Goal: Task Accomplishment & Management: Manage account settings

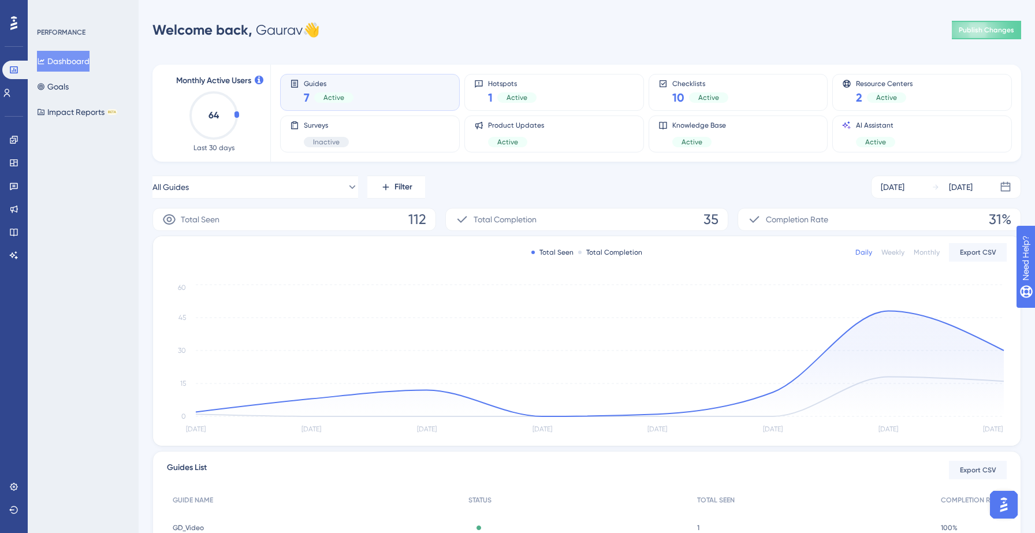
click at [488, 191] on div "All Guides Filter [DATE] [DATE]" at bounding box center [587, 187] width 869 height 23
click at [69, 113] on button "Impact Reports BETA" at bounding box center [77, 112] width 80 height 21
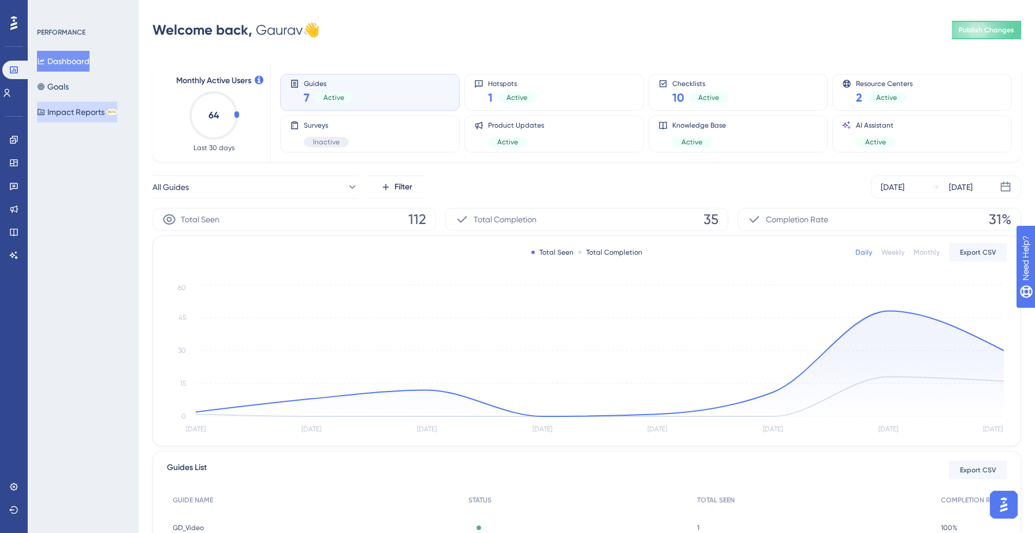
click at [81, 113] on button "Impact Reports BETA" at bounding box center [77, 112] width 80 height 21
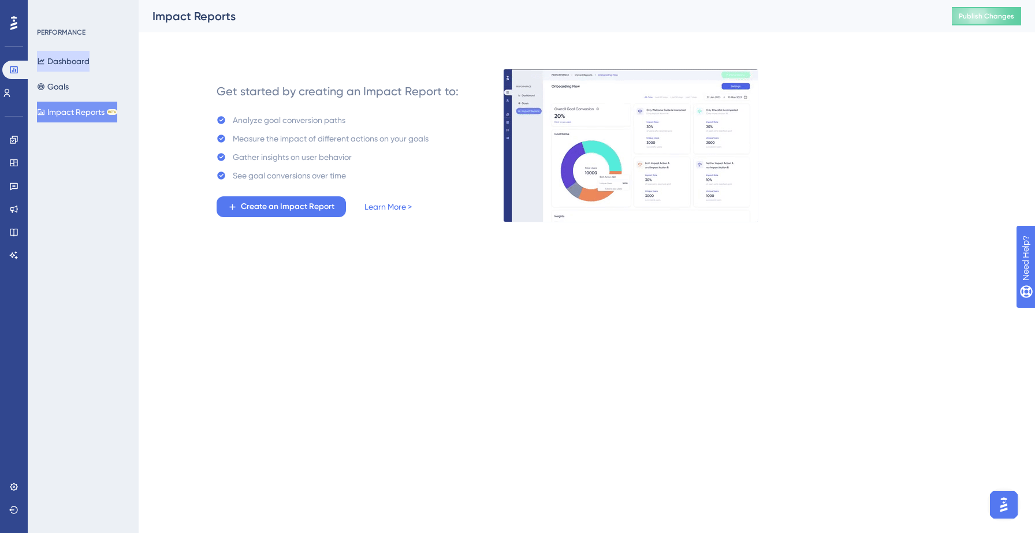
click at [83, 60] on button "Dashboard" at bounding box center [63, 61] width 53 height 21
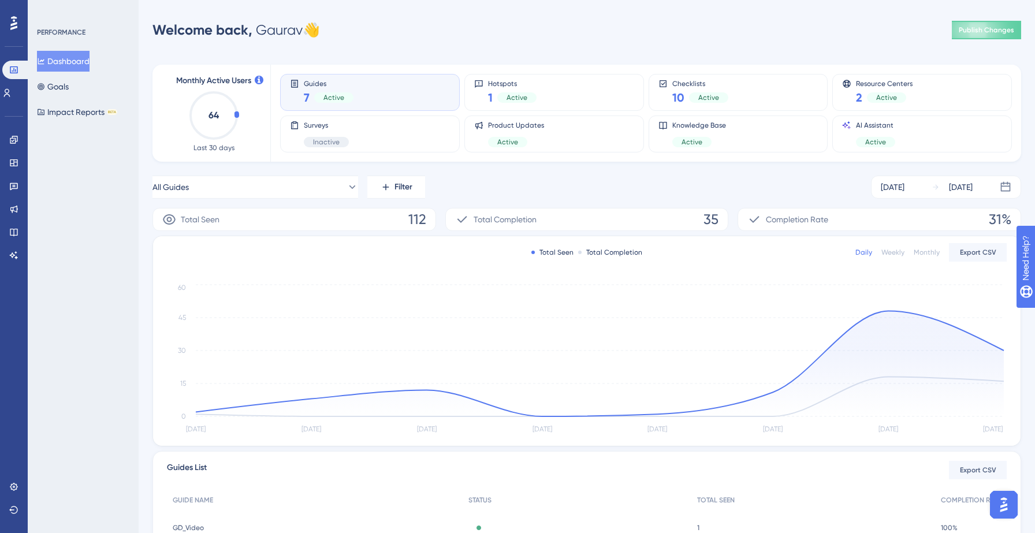
click at [456, 17] on div "Performance Users Engagement Widgets Feedback Product Updates Knowledge Base AI…" at bounding box center [517, 374] width 1035 height 748
click at [586, 201] on div "All Guides Filter [DATE] [DATE] Total Seen 112 Total Completion 35 Completion R…" at bounding box center [587, 444] width 869 height 536
click at [96, 179] on div "PERFORMANCE Dashboard Goals Impact Reports BETA" at bounding box center [83, 266] width 111 height 533
click at [90, 106] on button "Impact Reports BETA" at bounding box center [77, 112] width 80 height 21
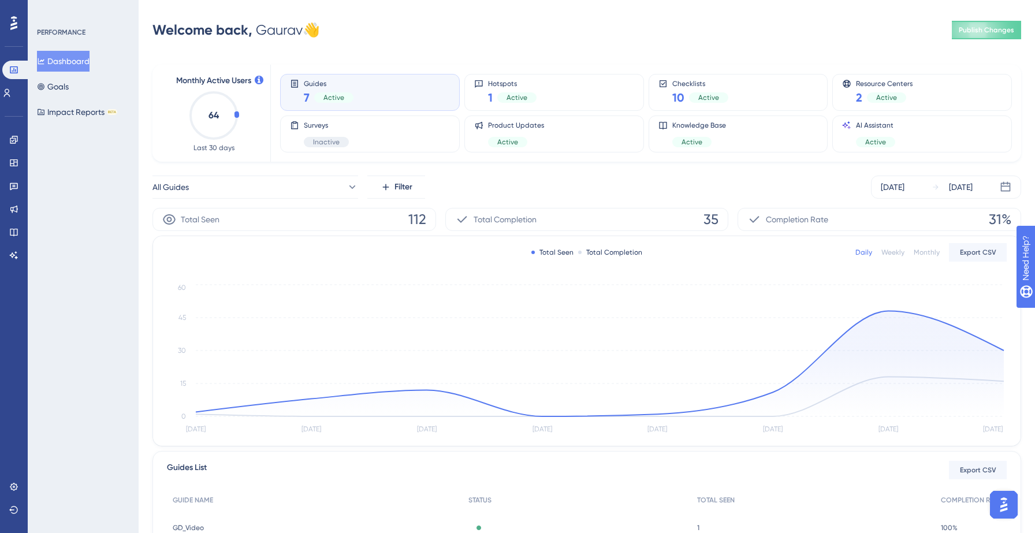
click at [105, 151] on div "PERFORMANCE Dashboard Goals Impact Reports BETA" at bounding box center [83, 266] width 111 height 533
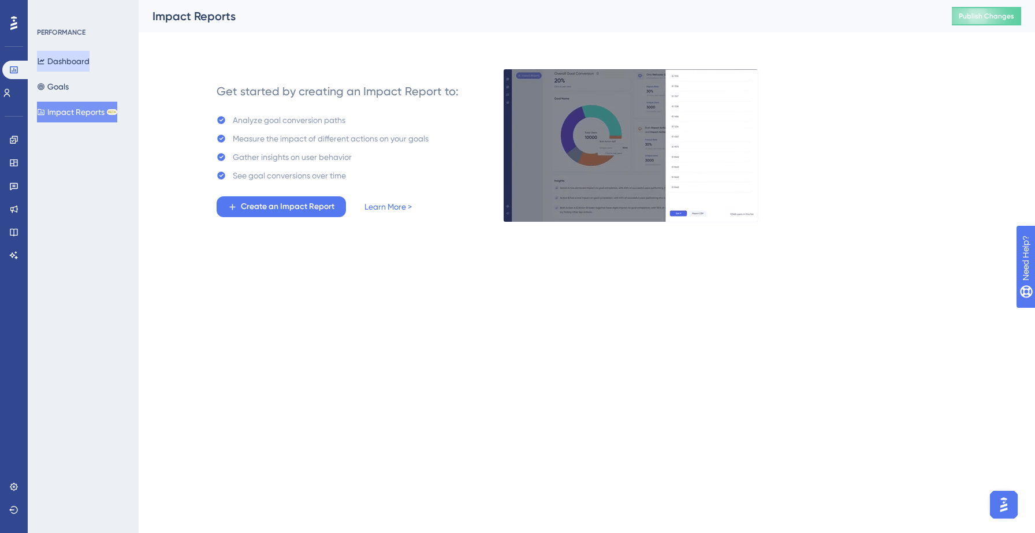
click at [76, 60] on button "Dashboard" at bounding box center [63, 61] width 53 height 21
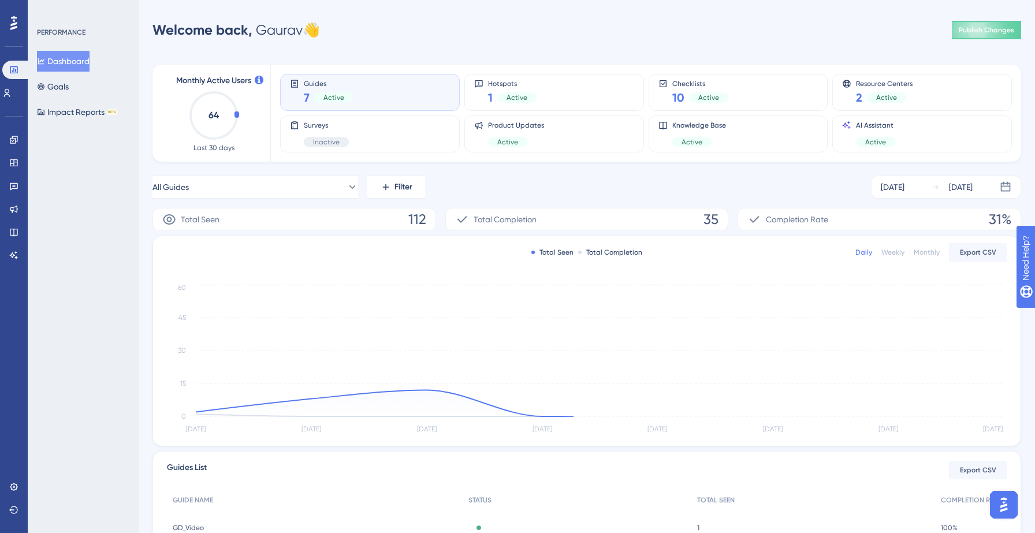
click at [535, 28] on div "Welcome back, [PERSON_NAME] 👋 Publish Changes" at bounding box center [587, 29] width 869 height 23
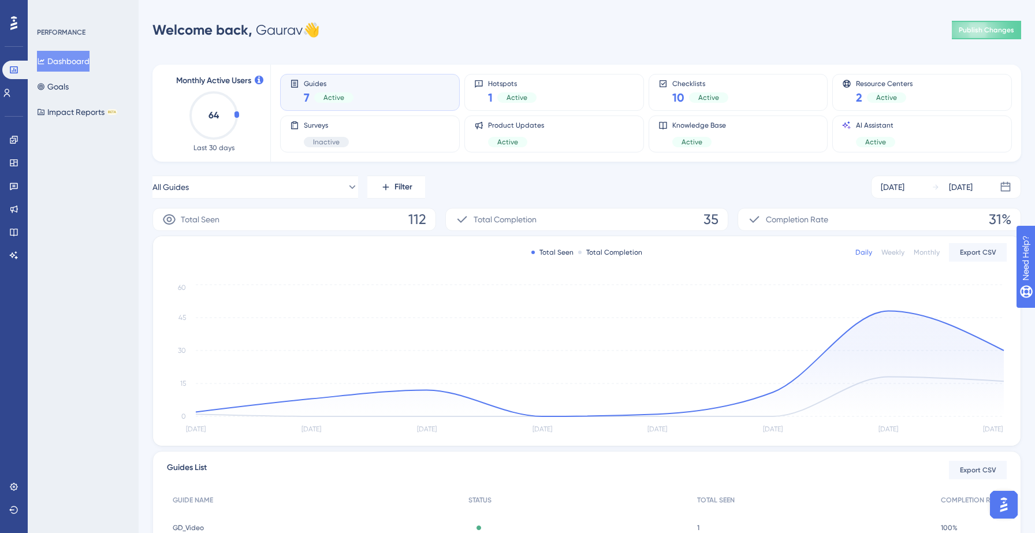
click at [535, 28] on div "Welcome back, [PERSON_NAME] 👋 Publish Changes" at bounding box center [587, 29] width 869 height 23
click at [12, 207] on icon at bounding box center [14, 210] width 8 height 8
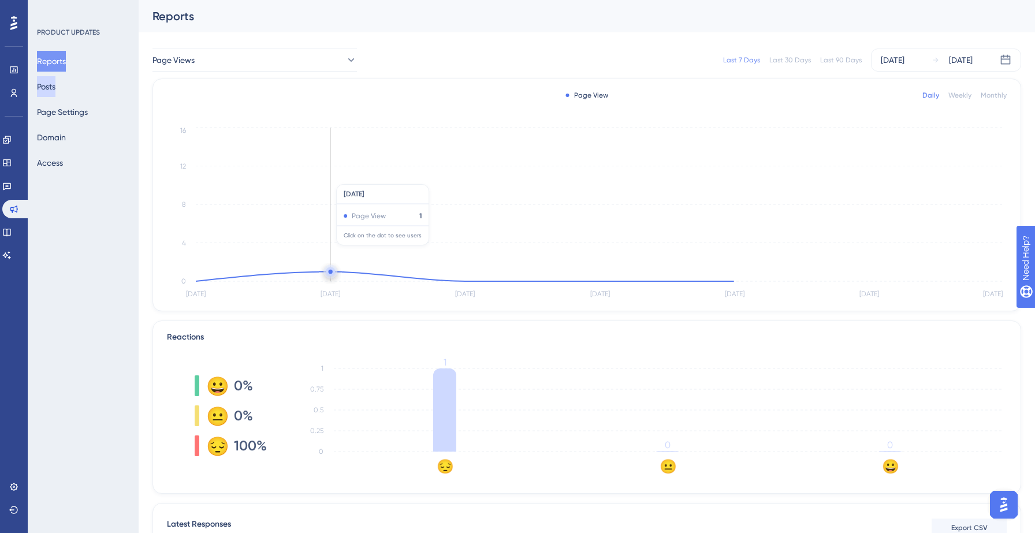
click at [55, 88] on button "Posts" at bounding box center [46, 86] width 18 height 21
click at [53, 89] on button "Posts" at bounding box center [46, 86] width 18 height 21
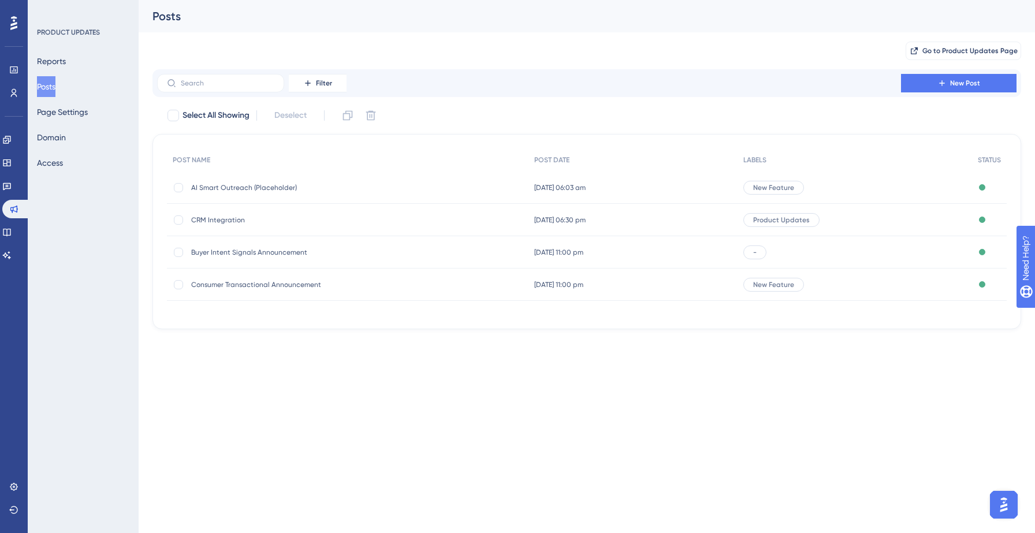
click at [256, 186] on span "AI Smart Outreach (Placeholder)" at bounding box center [283, 187] width 185 height 9
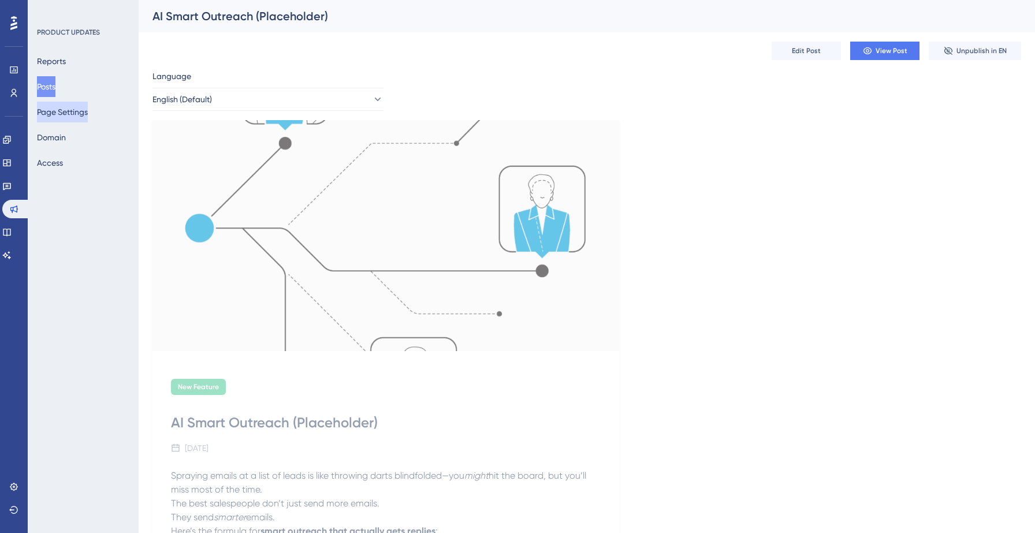
click at [72, 110] on button "Page Settings" at bounding box center [62, 112] width 51 height 21
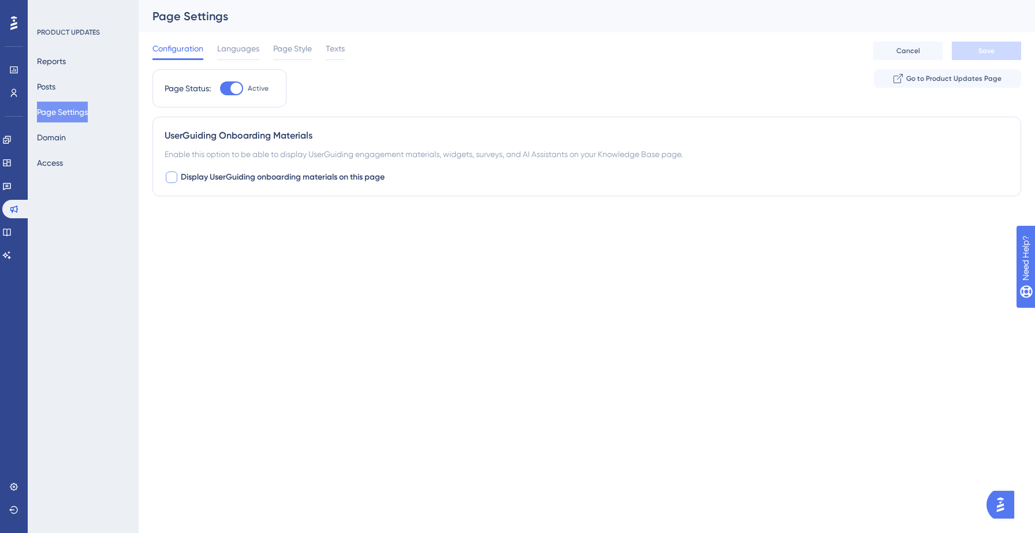
click at [175, 177] on div at bounding box center [172, 178] width 12 height 12
checkbox input "true"
click at [266, 243] on button "Default" at bounding box center [228, 248] width 127 height 23
click at [392, 233] on div "Container Default Test Test Default Default" at bounding box center [587, 240] width 845 height 42
click at [243, 205] on div "Choose the container to be installed in your Product Updates page." at bounding box center [587, 203] width 845 height 14
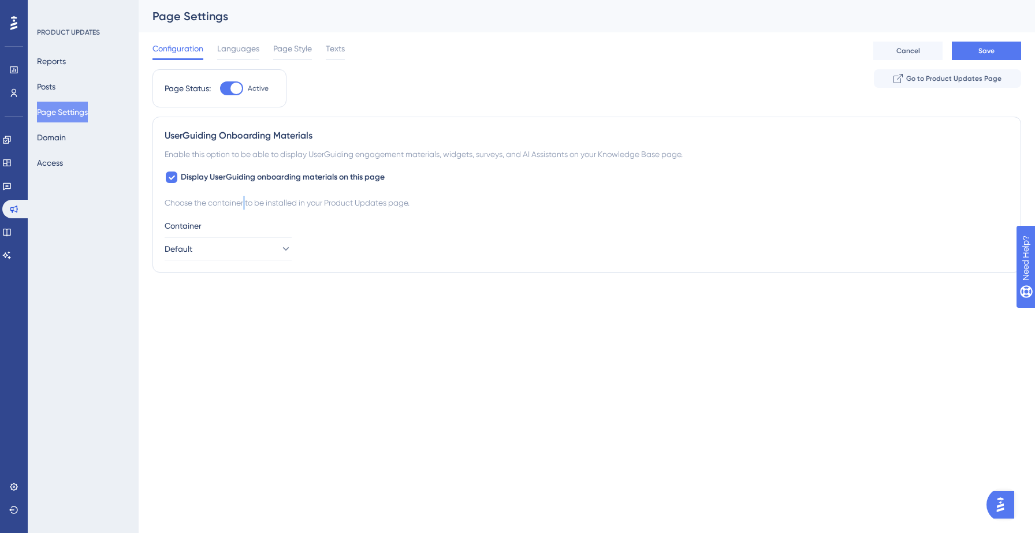
click at [243, 205] on div "Choose the container to be installed in your Product Updates page." at bounding box center [587, 203] width 845 height 14
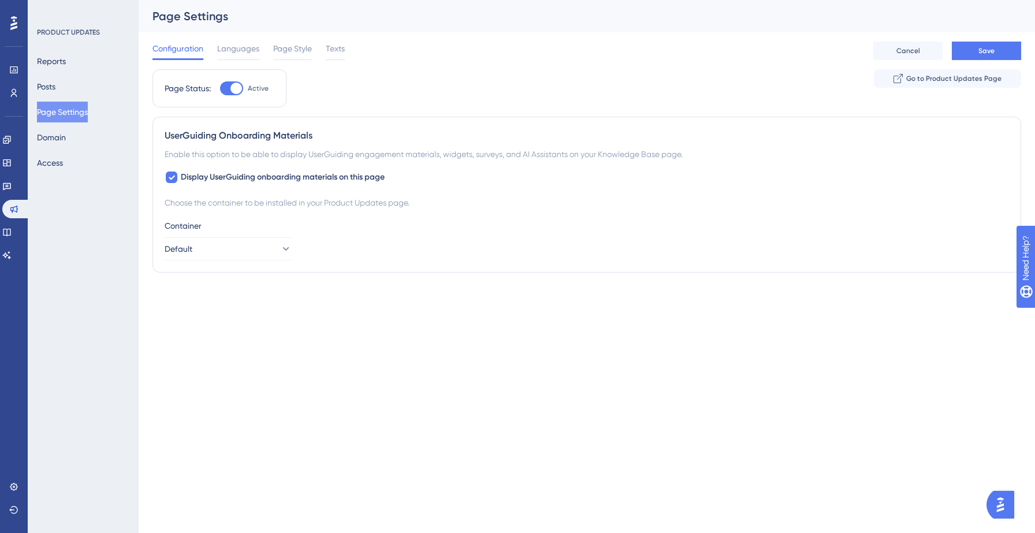
click at [386, 225] on div "Container" at bounding box center [587, 226] width 845 height 14
click at [975, 52] on button "Save" at bounding box center [986, 51] width 69 height 18
click at [55, 89] on button "Posts" at bounding box center [46, 86] width 18 height 21
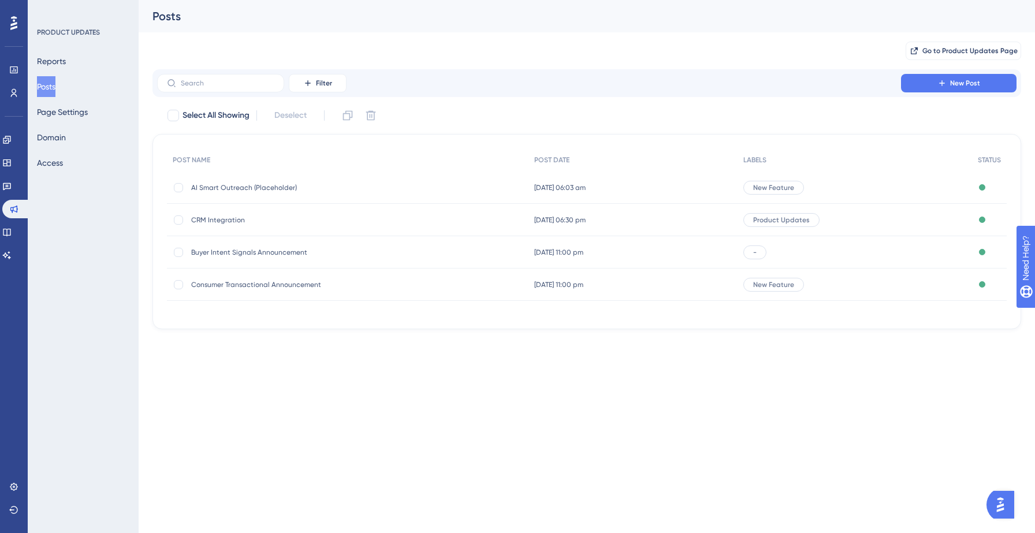
click at [224, 221] on span "CRM Integration" at bounding box center [283, 219] width 185 height 9
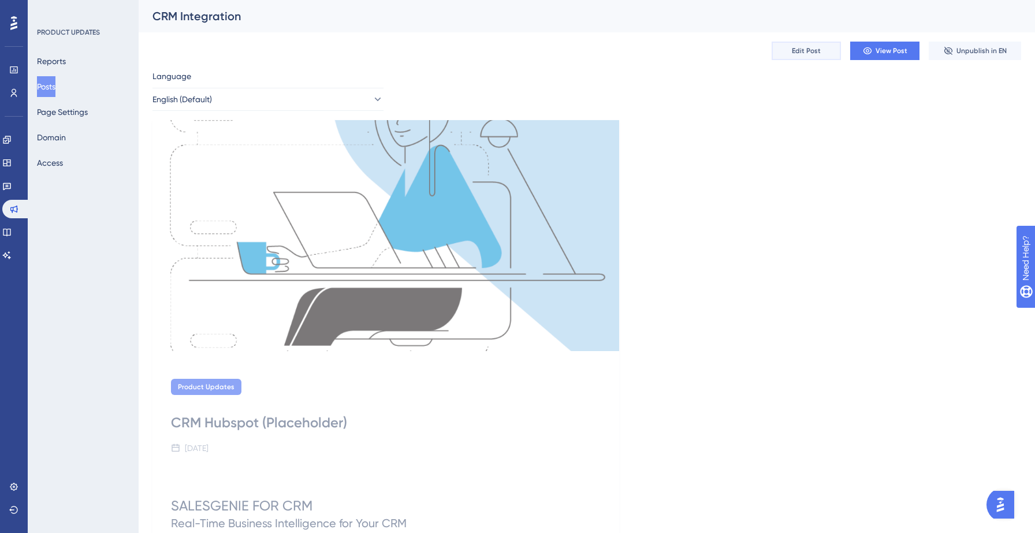
click at [808, 46] on span "Edit Post" at bounding box center [806, 50] width 29 height 9
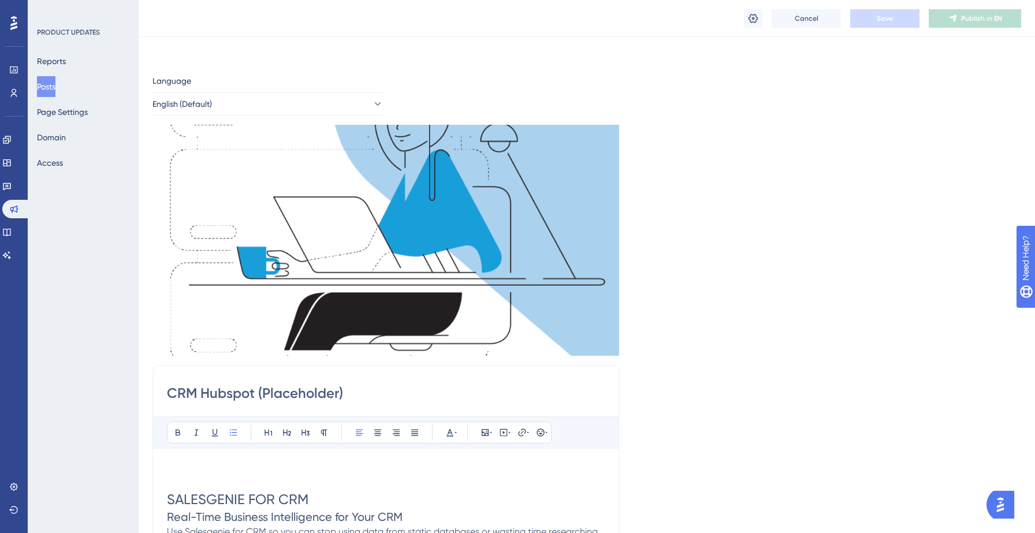
scroll to position [397, 0]
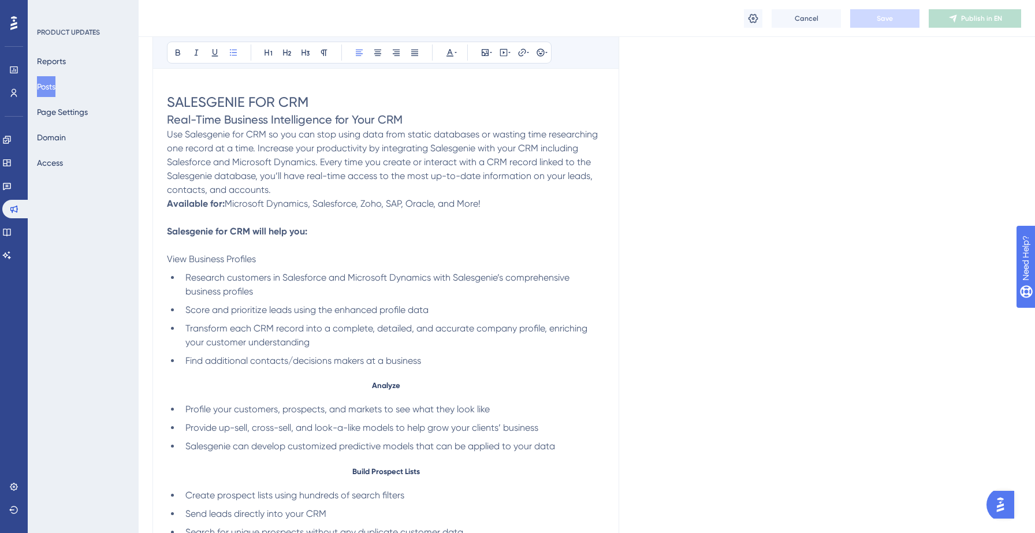
click at [313, 315] on span "Score and prioritize leads using the enhanced profile data" at bounding box center [306, 309] width 243 height 11
drag, startPoint x: 166, startPoint y: 204, endPoint x: 197, endPoint y: 205, distance: 31.2
click at [197, 205] on div "CRM Hubspot (Placeholder) Bold Italic Underline Bullet Point Heading 1 Heading …" at bounding box center [386, 261] width 467 height 586
click at [197, 205] on strong "Available for:" at bounding box center [196, 203] width 58 height 11
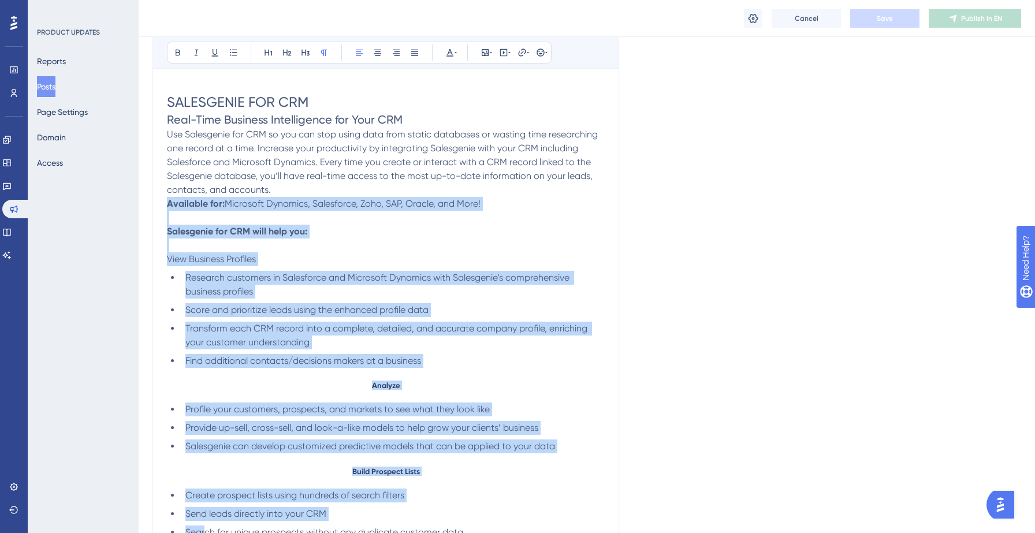
scroll to position [403, 0]
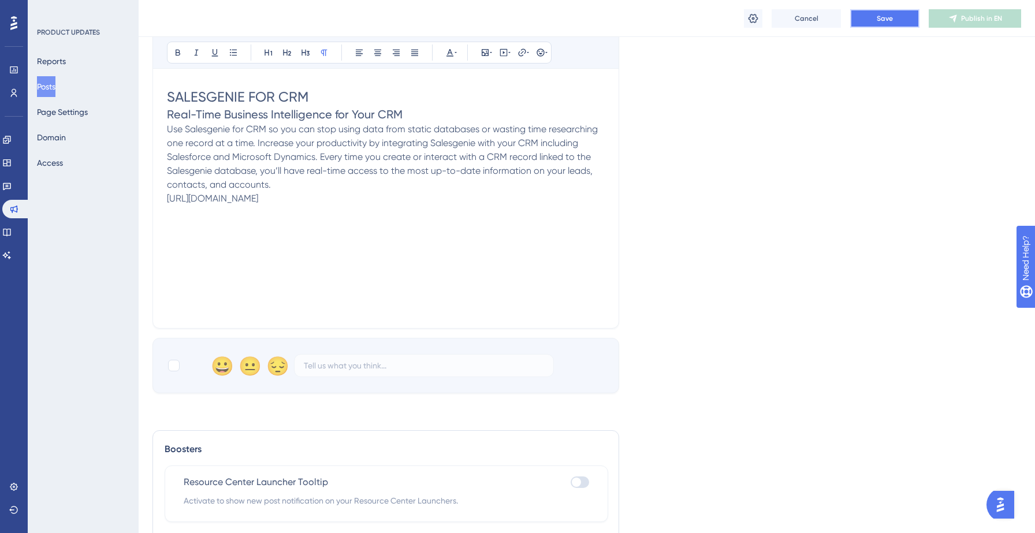
click at [881, 21] on span "Save" at bounding box center [885, 18] width 16 height 9
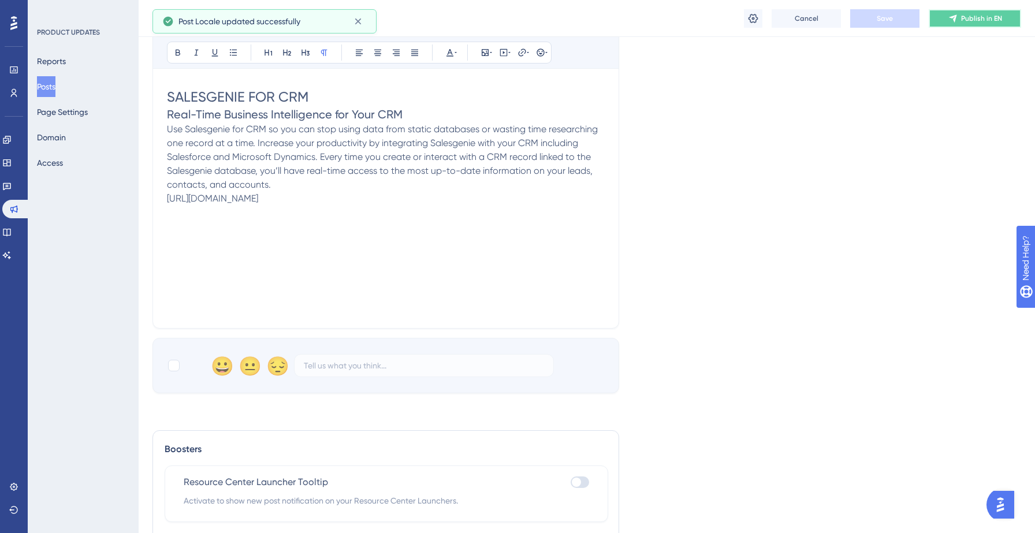
click at [966, 12] on button "Publish in EN" at bounding box center [975, 18] width 92 height 18
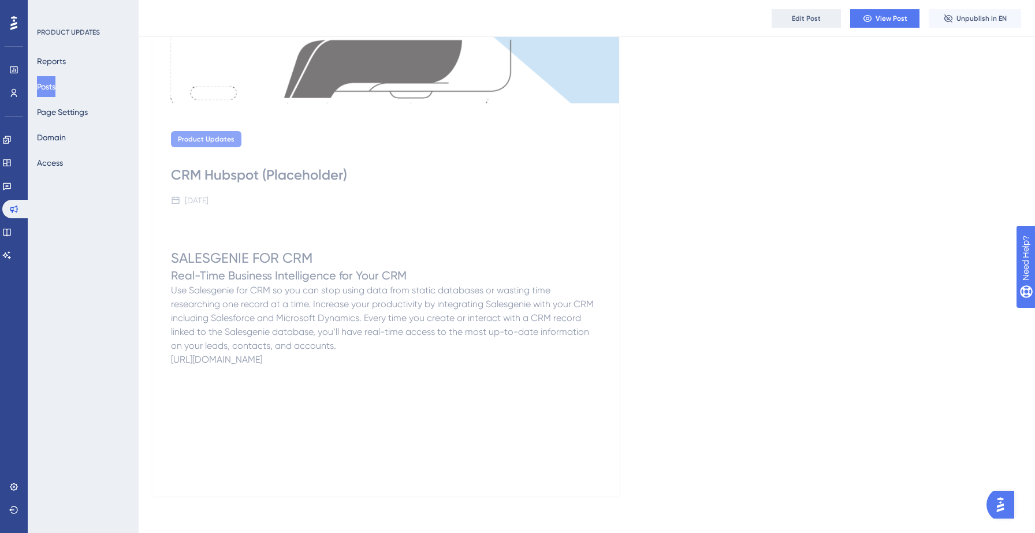
click at [812, 18] on span "Edit Post" at bounding box center [806, 18] width 29 height 9
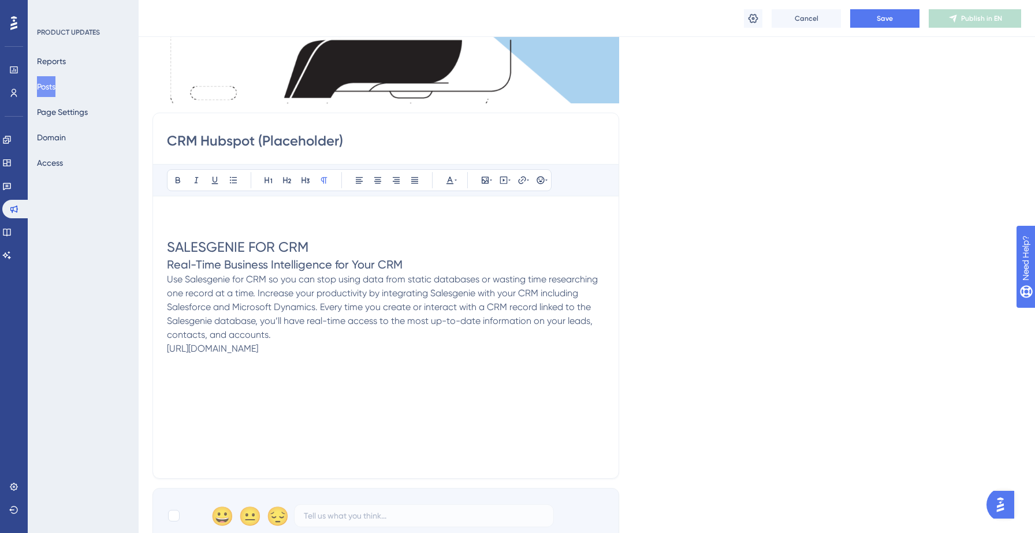
click at [165, 349] on div "CRM Hubspot (Placeholder) Bold Italic Underline Bullet Point Heading 1 Heading …" at bounding box center [386, 296] width 467 height 366
drag, startPoint x: 168, startPoint y: 349, endPoint x: 622, endPoint y: 345, distance: 454.1
click at [622, 345] on div "Language English (Default) Insert an Image Delete CRM Hubspot (Placeholder) Bol…" at bounding box center [587, 182] width 869 height 722
click at [525, 183] on icon at bounding box center [522, 180] width 9 height 9
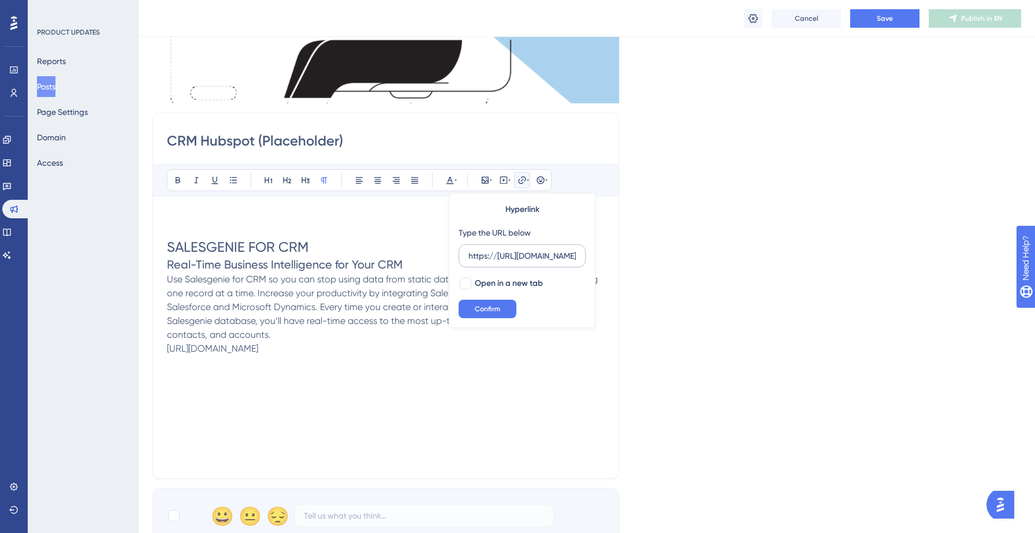
scroll to position [0, 305]
type input "https://"
click at [314, 355] on p "https://data-axle-tl3p.help.userguiding.com/en/articles/15706-crm-integration-h…" at bounding box center [386, 349] width 438 height 14
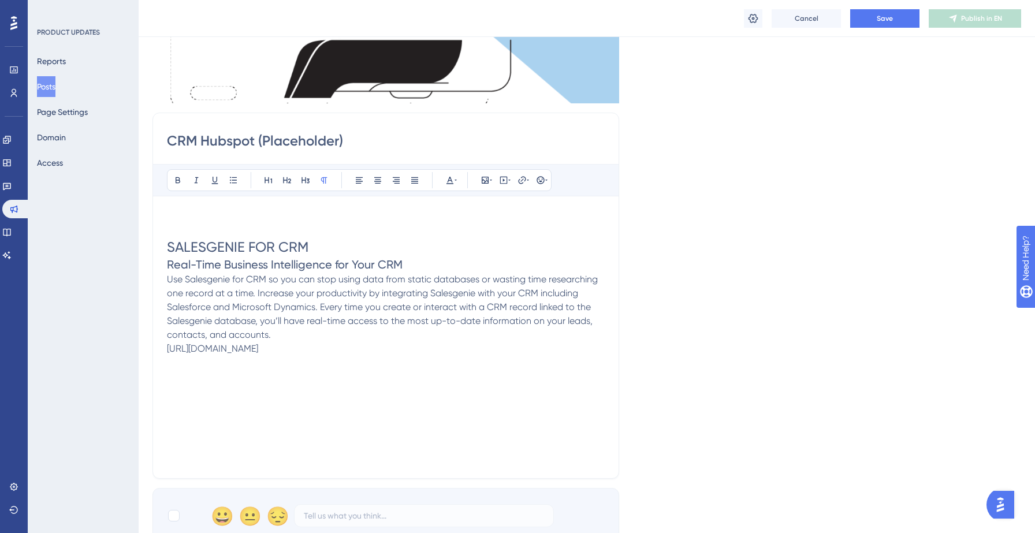
click at [314, 355] on p "https://data-axle-tl3p.help.userguiding.com/en/articles/15706-crm-integration-h…" at bounding box center [386, 349] width 438 height 14
click at [522, 179] on icon at bounding box center [522, 180] width 9 height 9
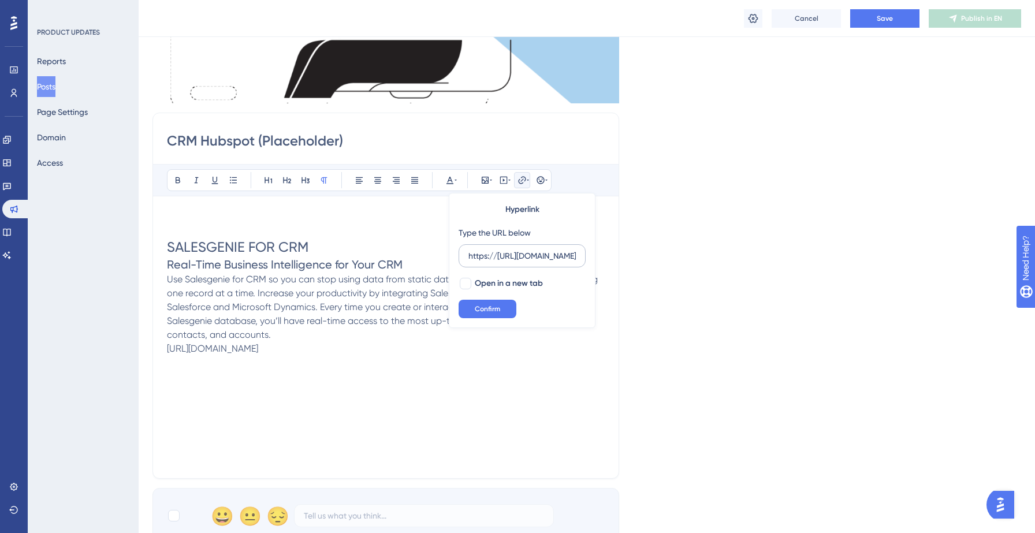
scroll to position [0, 305]
type input "https://https://data-axle-tl3p.help.userguiding.com/en/articles/15706-crm-integ…"
click at [478, 308] on span "Confirm" at bounding box center [487, 308] width 25 height 9
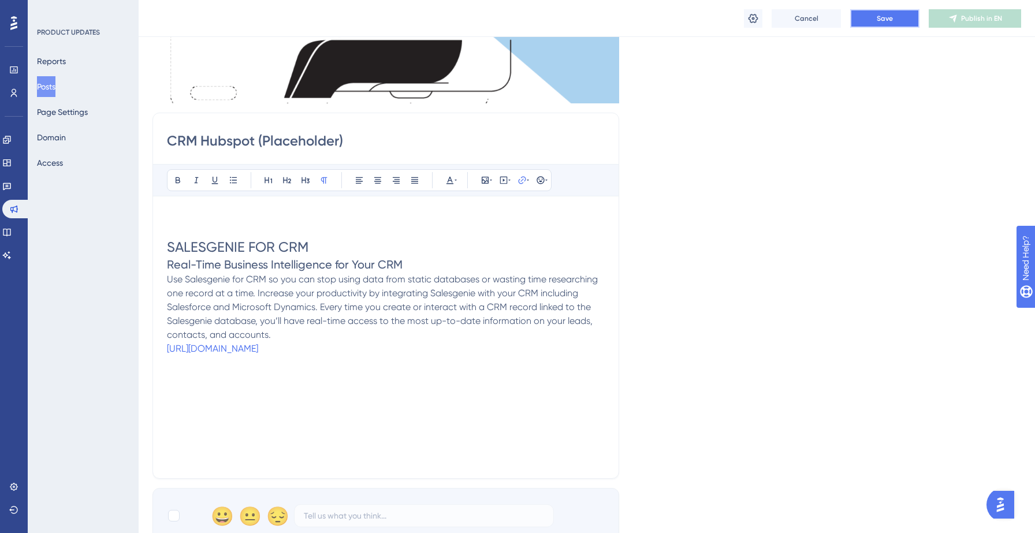
click at [884, 22] on span "Save" at bounding box center [885, 18] width 16 height 9
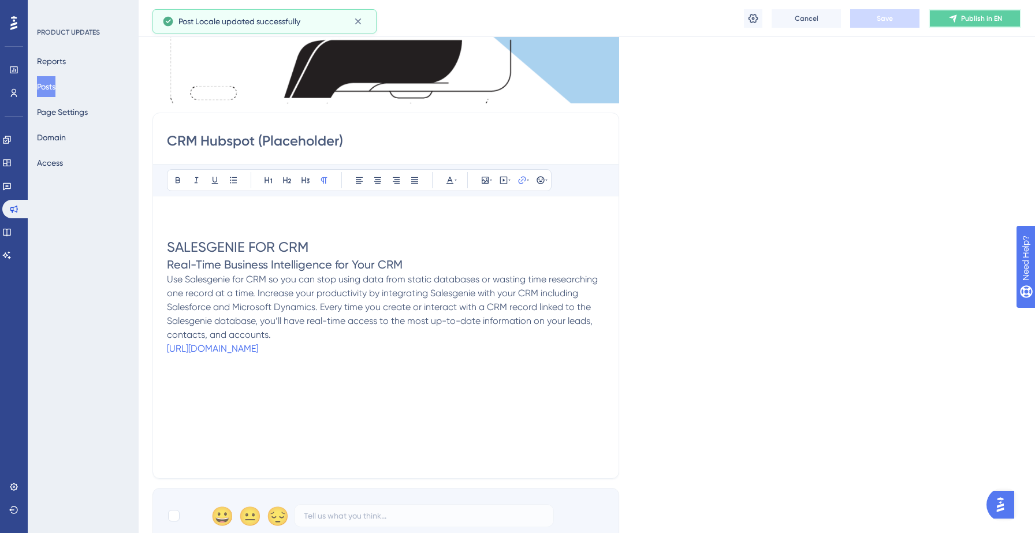
click at [962, 25] on button "Publish in EN" at bounding box center [975, 18] width 92 height 18
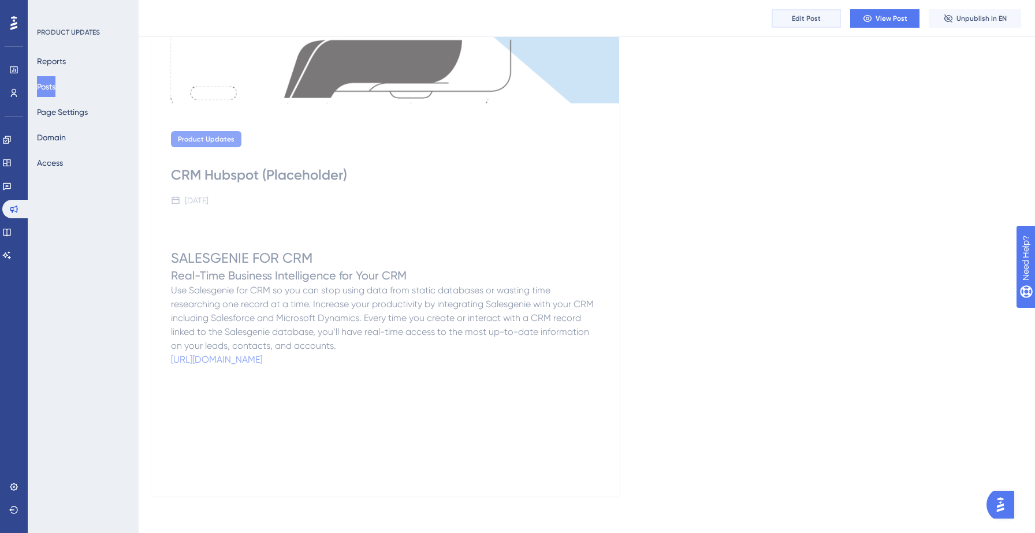
click at [818, 18] on span "Edit Post" at bounding box center [806, 18] width 29 height 9
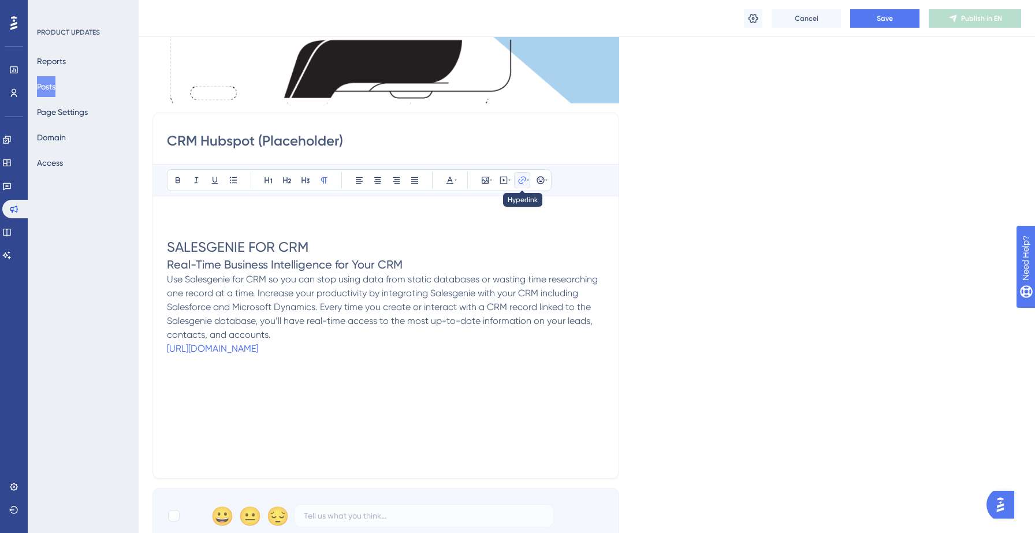
click at [525, 181] on icon at bounding box center [522, 180] width 8 height 8
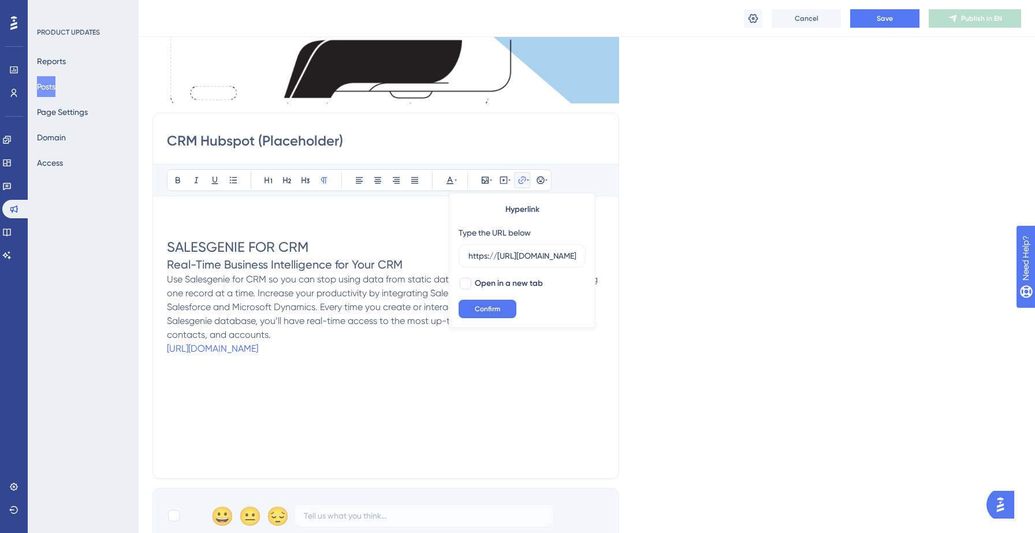
scroll to position [0, 305]
click at [511, 256] on input "https://https://data-axle-tl3p.help.userguiding.com/en/articles/15706-crm-integ…" at bounding box center [522, 256] width 107 height 13
click at [497, 258] on input "https://https://data-axle-tl3p.help.userguiding.com/en/articles/15706-crm-integ…" at bounding box center [522, 256] width 107 height 13
type input "https://data-axle-tl3p.help.userguiding.com/en/articles/15706-crm-integration-h…"
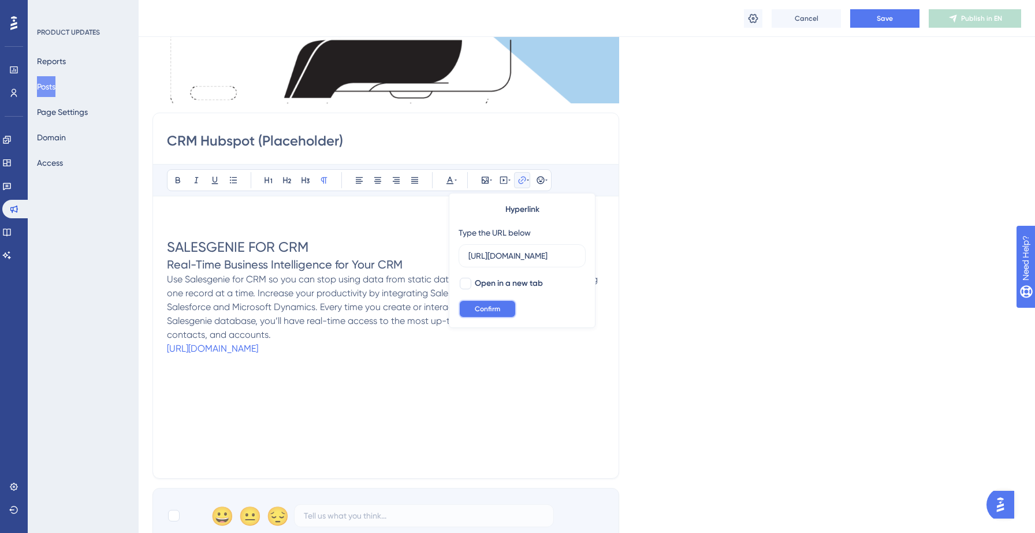
click at [487, 308] on span "Confirm" at bounding box center [487, 308] width 25 height 9
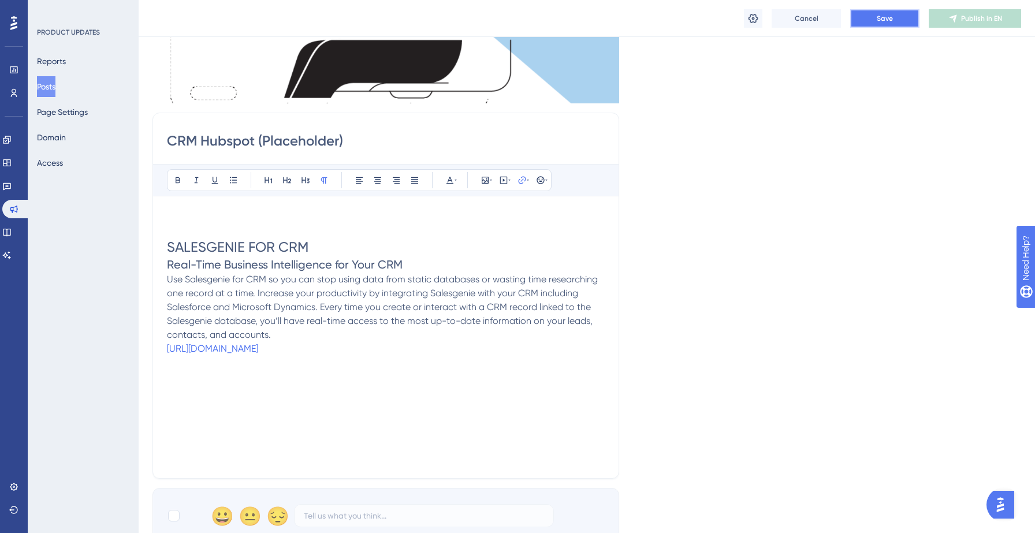
click at [883, 21] on span "Save" at bounding box center [885, 18] width 16 height 9
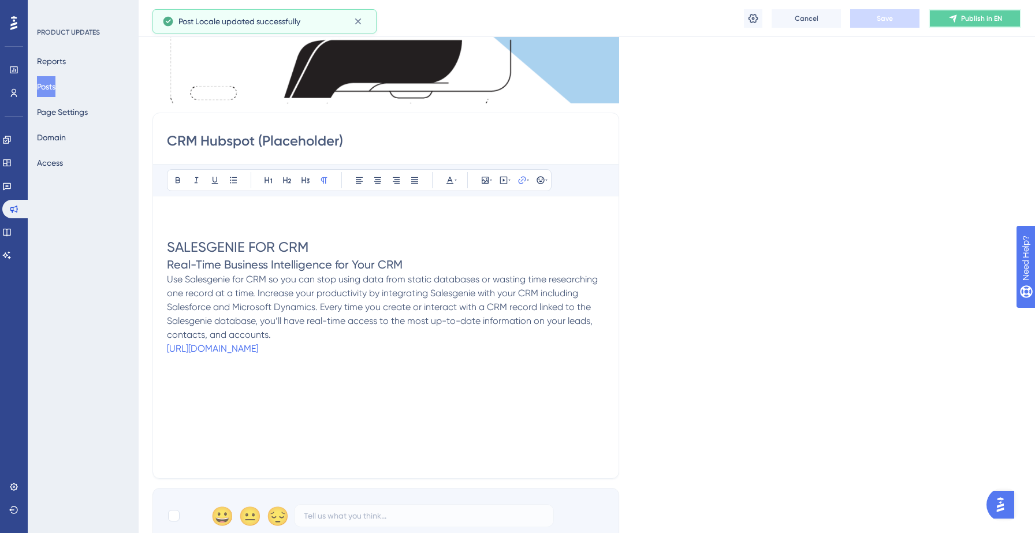
click at [976, 21] on span "Publish in EN" at bounding box center [981, 18] width 41 height 9
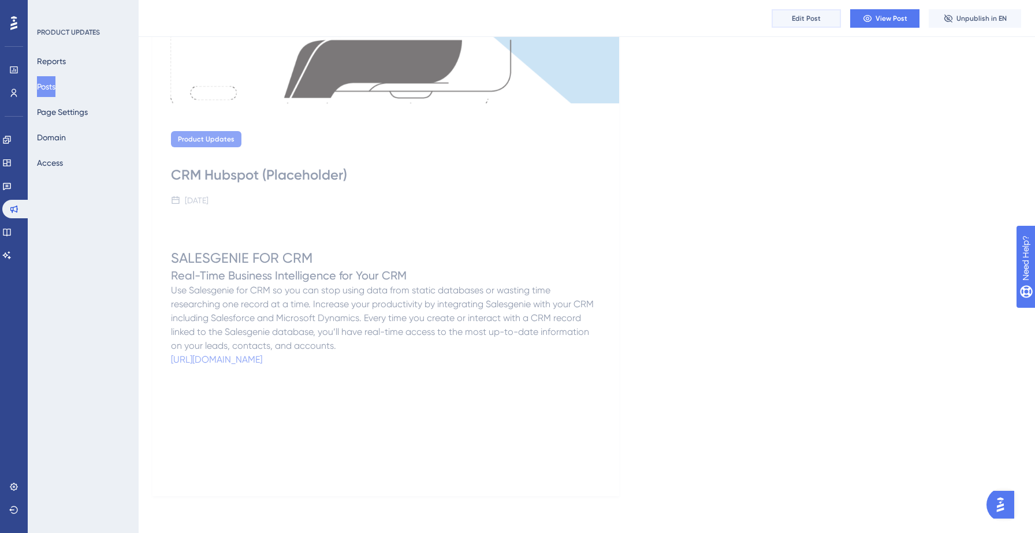
click at [812, 18] on span "Edit Post" at bounding box center [806, 18] width 29 height 9
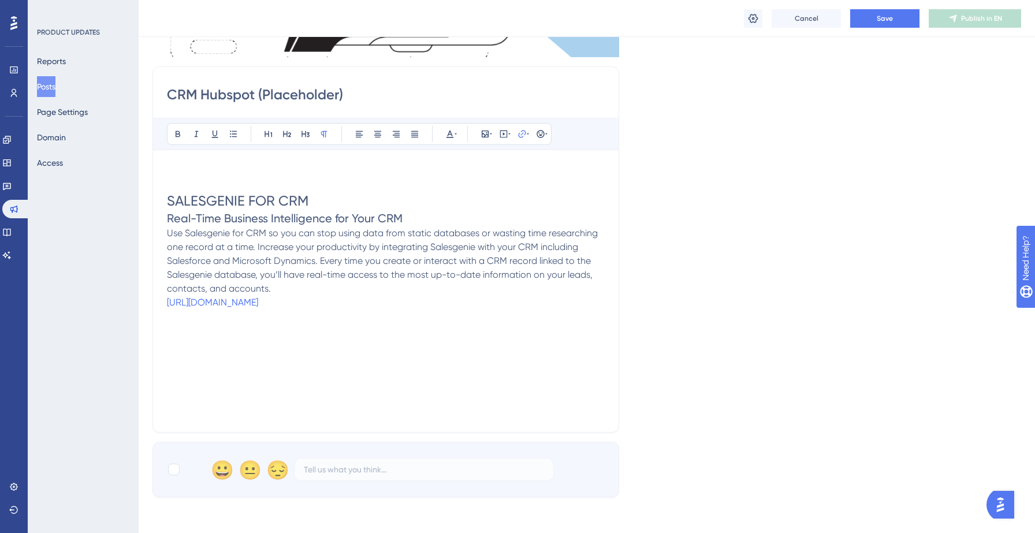
scroll to position [301, 0]
click at [518, 133] on icon at bounding box center [522, 131] width 9 height 9
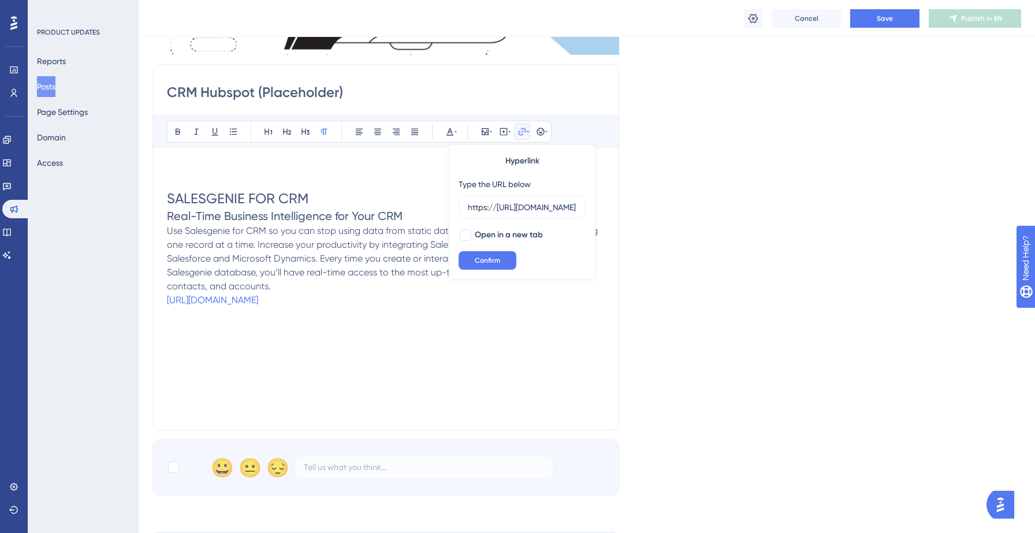
scroll to position [0, 0]
click at [747, 211] on div "Language English (Default) Insert an Image Delete CRM Hubspot (Placeholder) Bol…" at bounding box center [587, 134] width 869 height 722
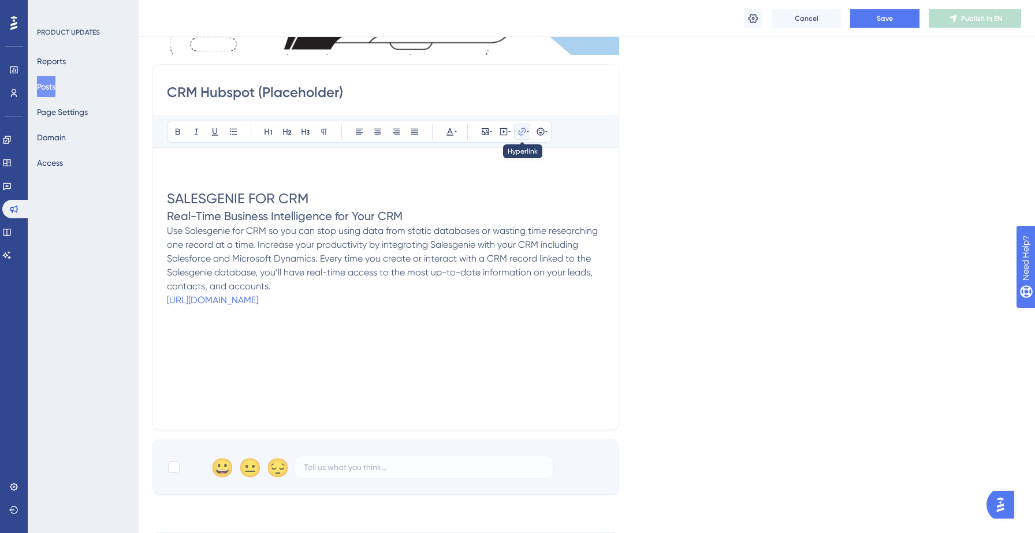
click at [523, 129] on icon at bounding box center [522, 131] width 9 height 9
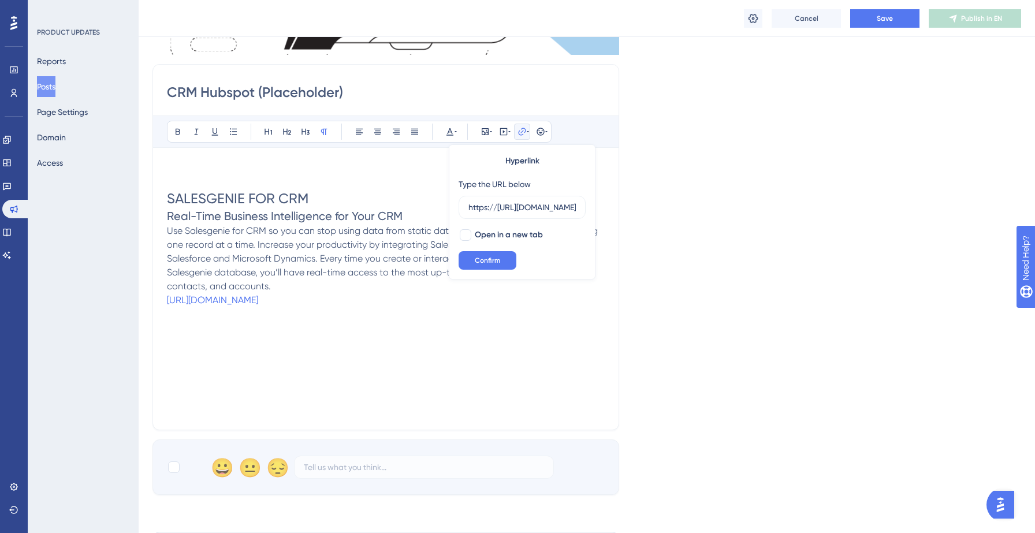
scroll to position [0, 305]
click at [515, 206] on input "https://https://data-axle-tl3p.help.userguiding.com/en/articles/15706-crm-integ…" at bounding box center [522, 207] width 107 height 13
click at [725, 171] on div "Language English (Default) Insert an Image Delete CRM Hubspot (Placeholder) Bol…" at bounding box center [587, 134] width 869 height 722
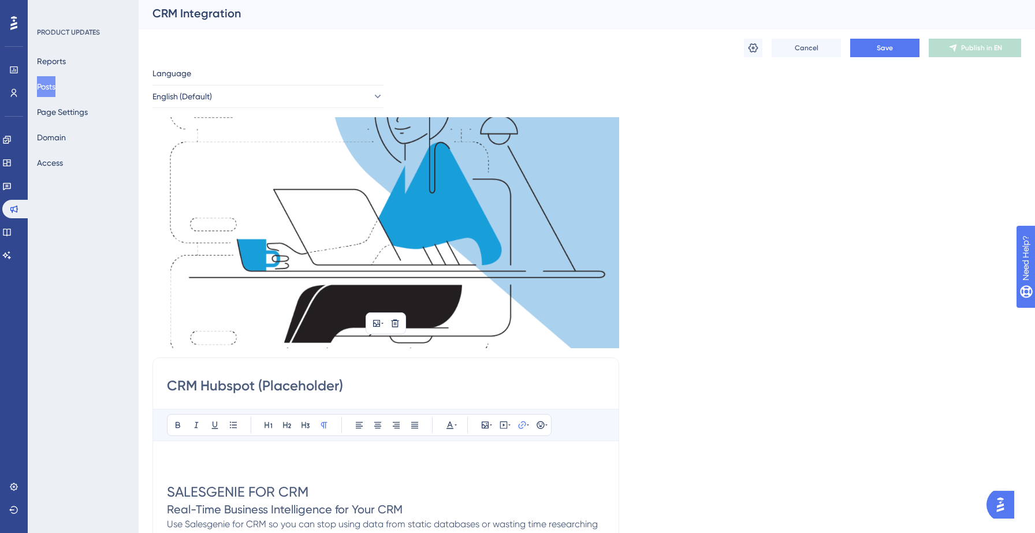
scroll to position [0, 0]
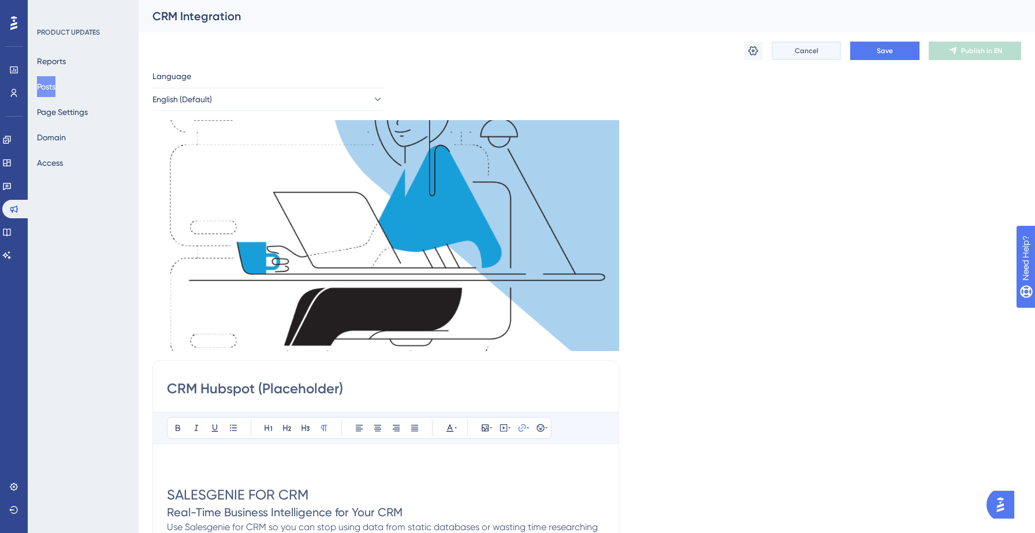
click at [798, 48] on span "Cancel" at bounding box center [807, 50] width 24 height 9
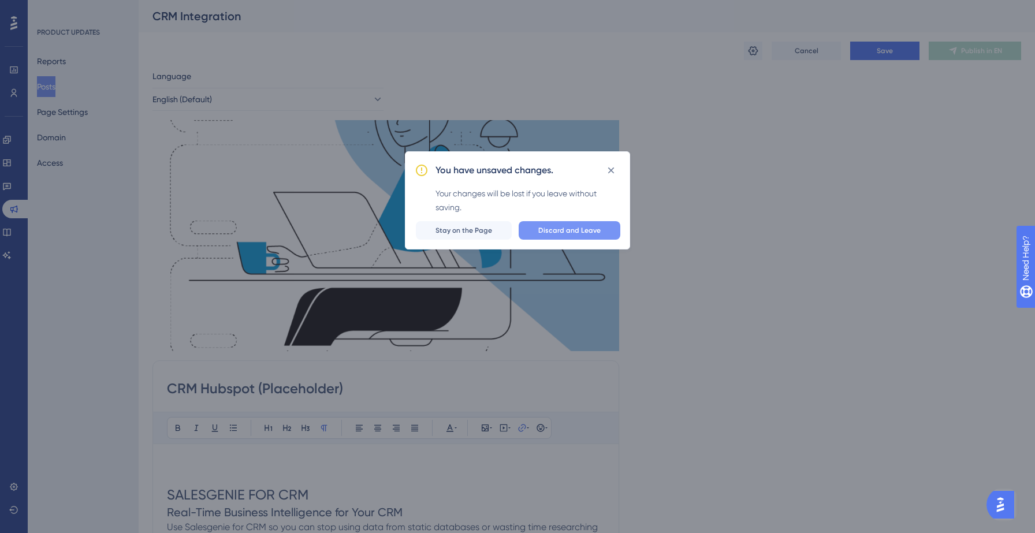
click at [547, 233] on span "Discard and Leave" at bounding box center [569, 230] width 62 height 9
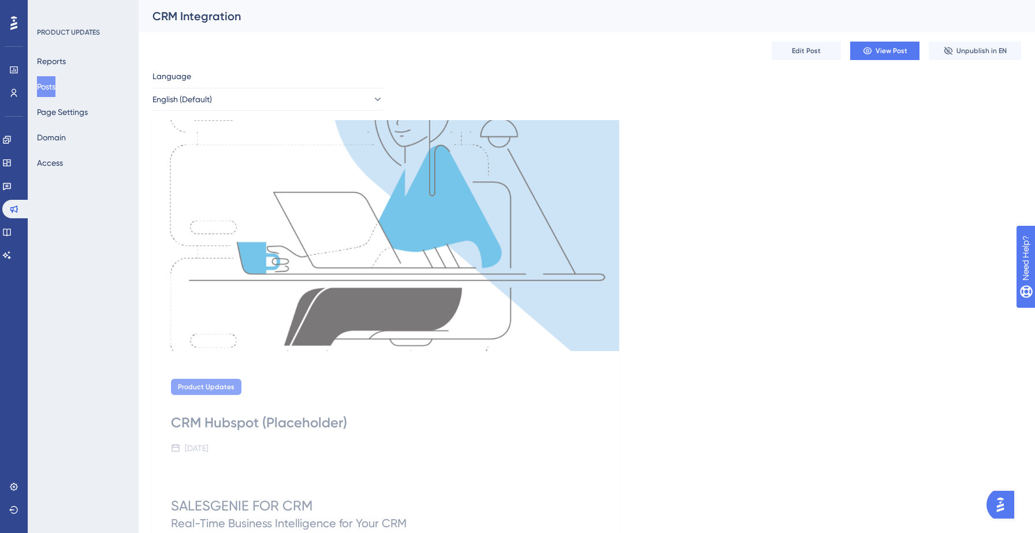
click at [48, 88] on button "Posts" at bounding box center [46, 86] width 18 height 21
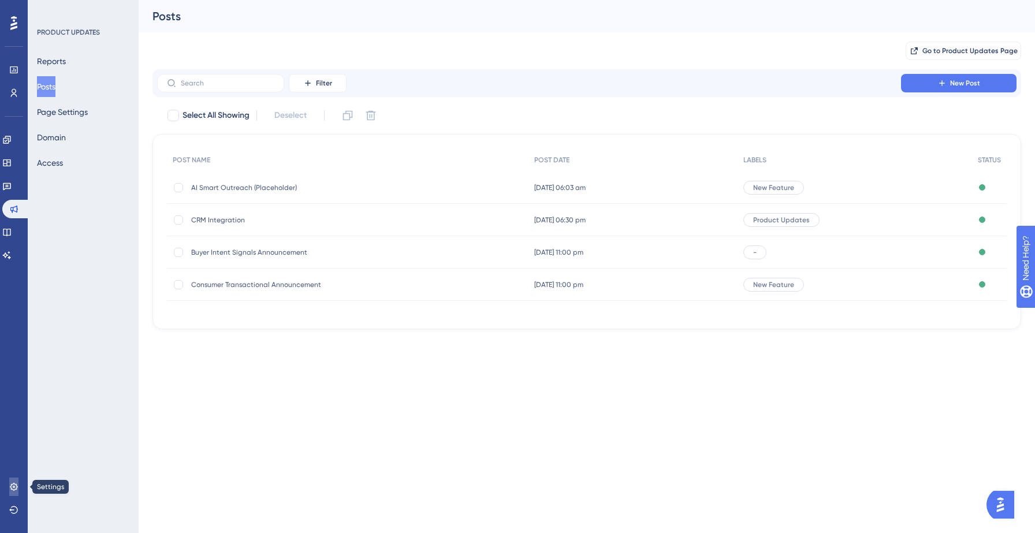
click at [10, 487] on icon at bounding box center [14, 487] width 8 height 8
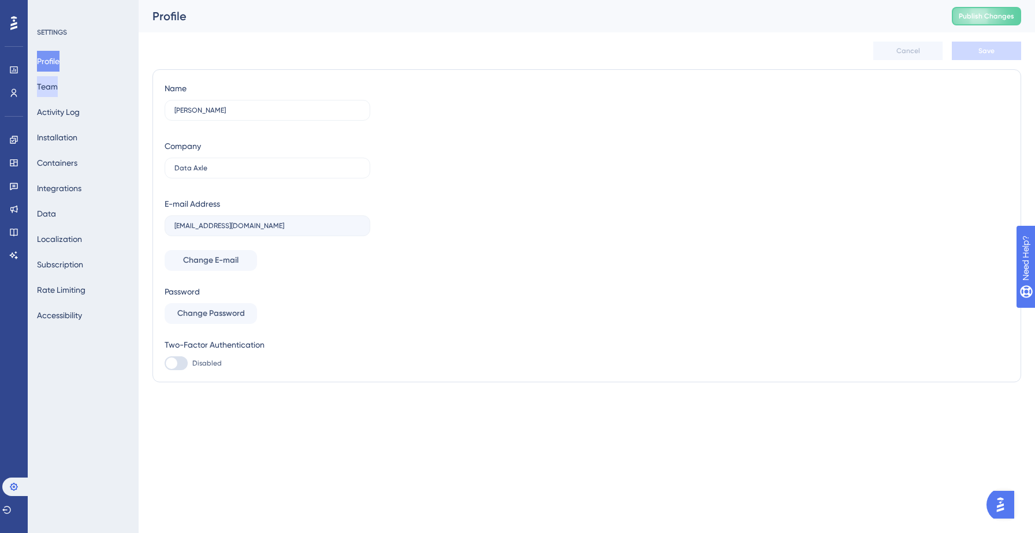
click at [58, 87] on button "Team" at bounding box center [47, 86] width 21 height 21
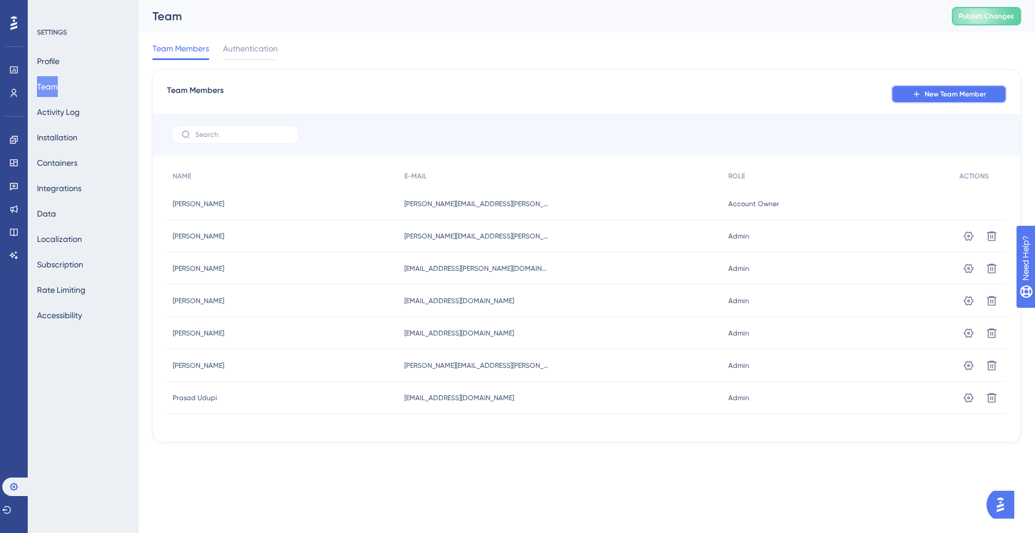
click at [950, 98] on span "New Team Member" at bounding box center [955, 94] width 61 height 9
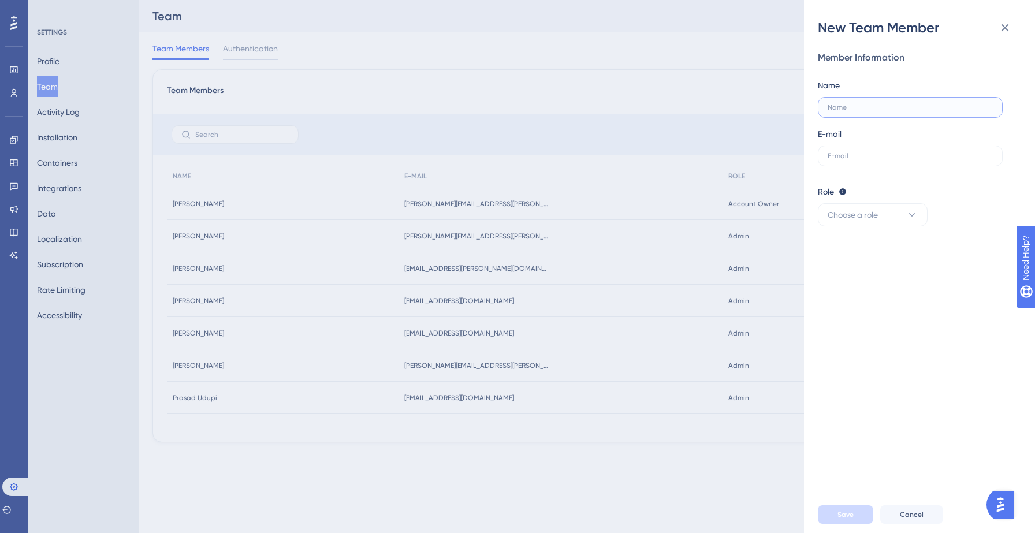
click at [886, 107] on input "text" at bounding box center [910, 107] width 165 height 8
type input "Rahul Menon"
click at [881, 148] on label at bounding box center [910, 156] width 185 height 21
click at [881, 152] on input "text" at bounding box center [910, 156] width 165 height 8
type input "rahul.menon@data-axle.com"
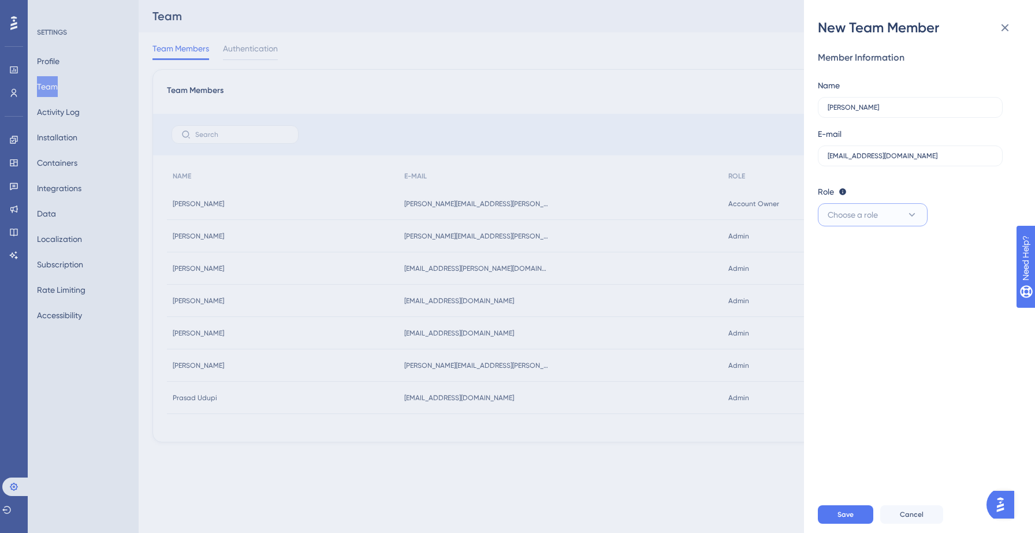
click at [868, 218] on span "Choose a role" at bounding box center [853, 215] width 50 height 14
click at [843, 244] on span "Admin" at bounding box center [847, 250] width 24 height 14
click at [854, 516] on button "Save" at bounding box center [845, 514] width 55 height 18
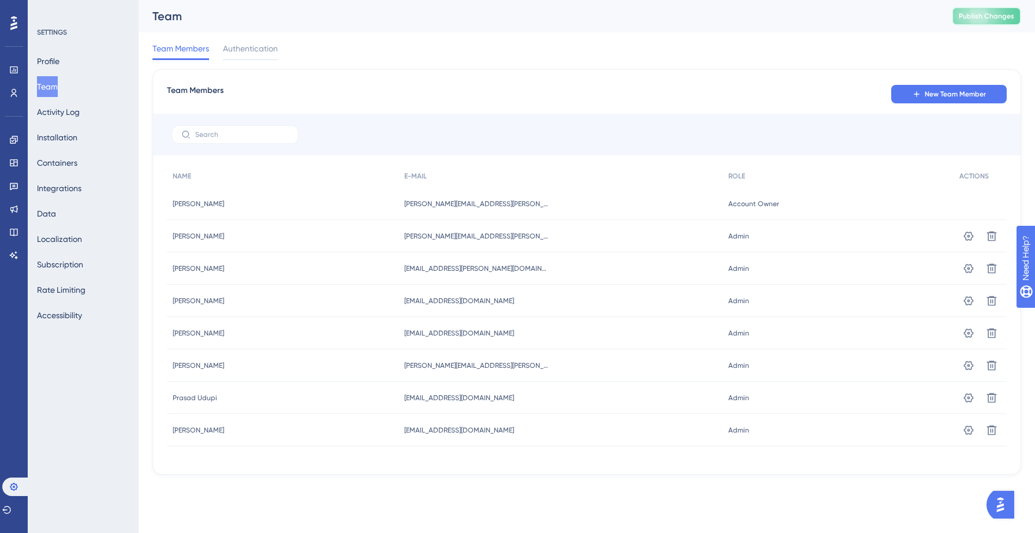
click at [957, 17] on button "Publish Changes" at bounding box center [986, 16] width 69 height 18
click at [11, 185] on icon at bounding box center [13, 185] width 9 height 9
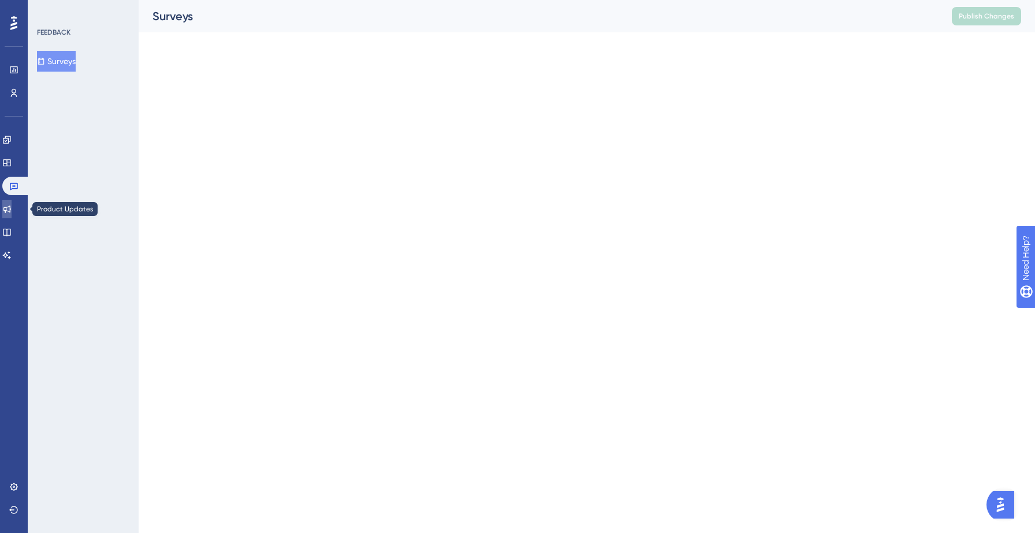
click at [12, 209] on icon at bounding box center [6, 209] width 9 height 9
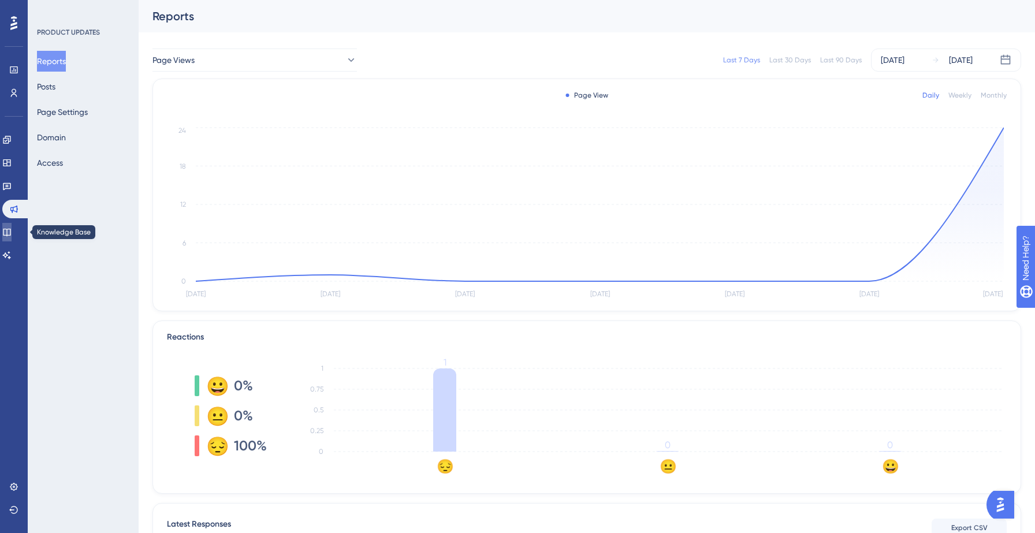
click at [12, 237] on link at bounding box center [6, 232] width 9 height 18
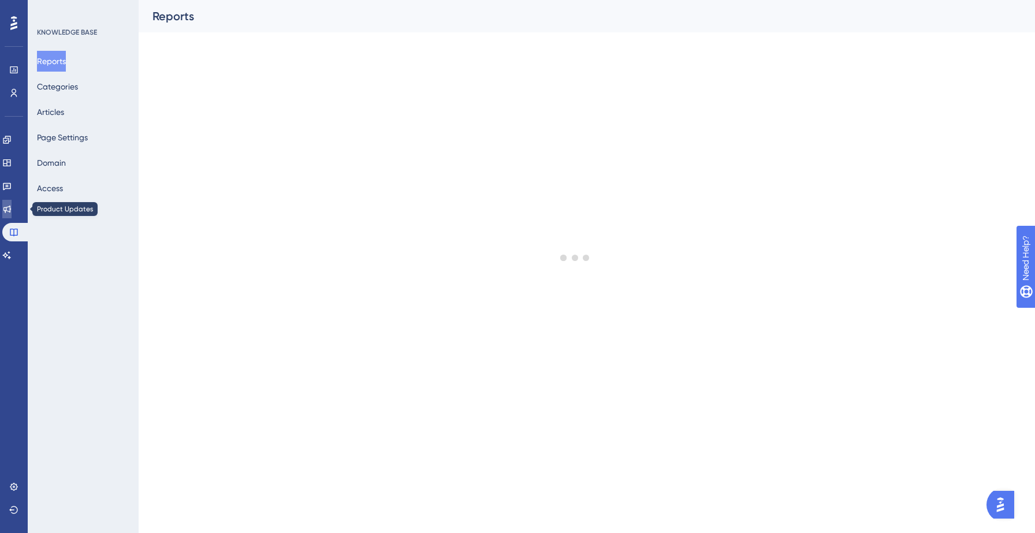
click at [12, 209] on icon at bounding box center [6, 209] width 9 height 9
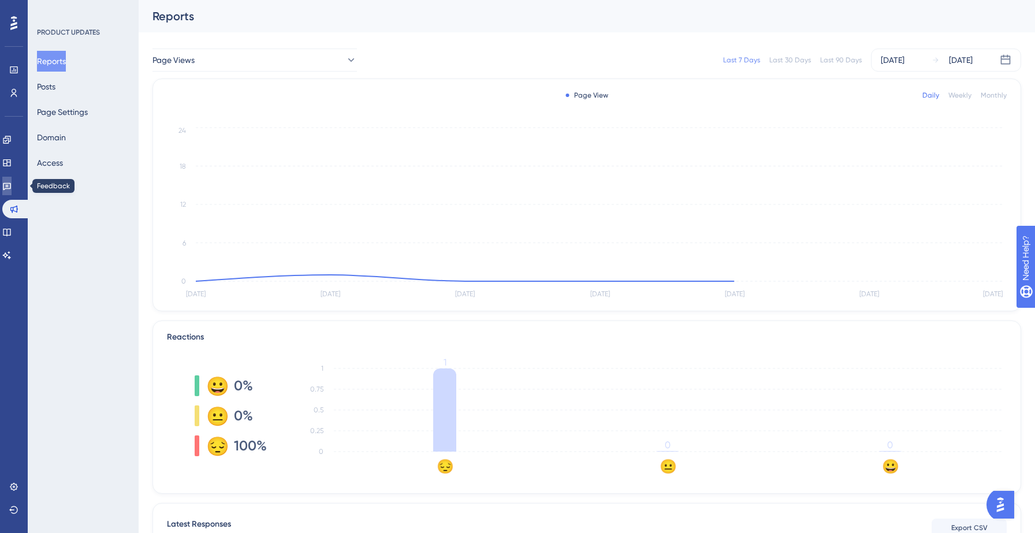
click at [11, 187] on icon at bounding box center [7, 187] width 8 height 8
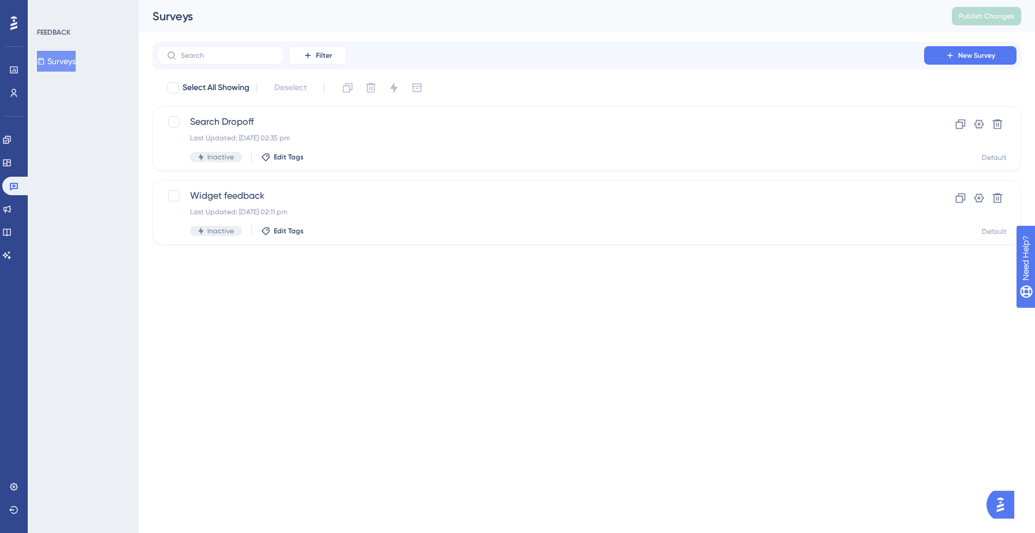
click at [65, 57] on button "Surveys" at bounding box center [56, 61] width 39 height 21
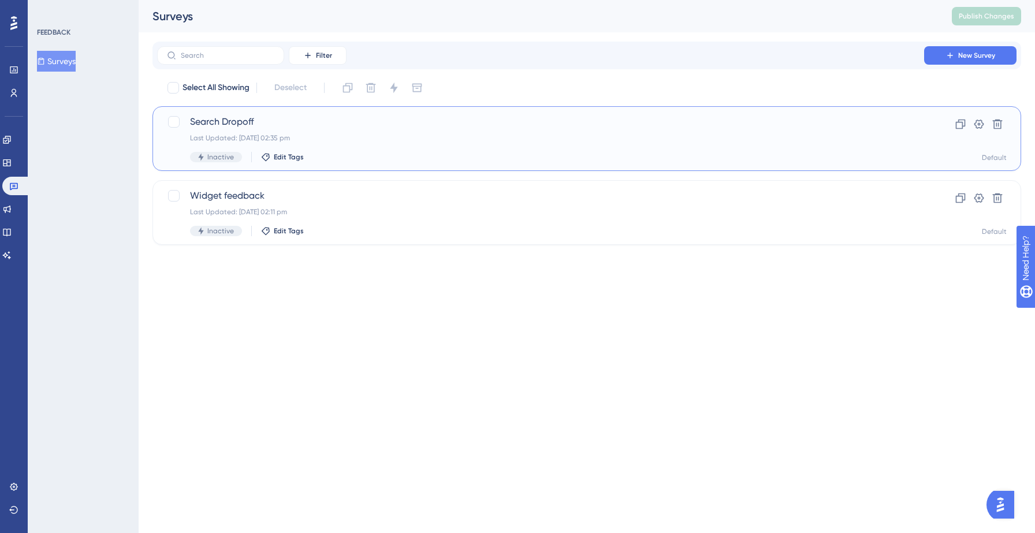
click at [222, 127] on span "Search Dropoff" at bounding box center [540, 122] width 701 height 14
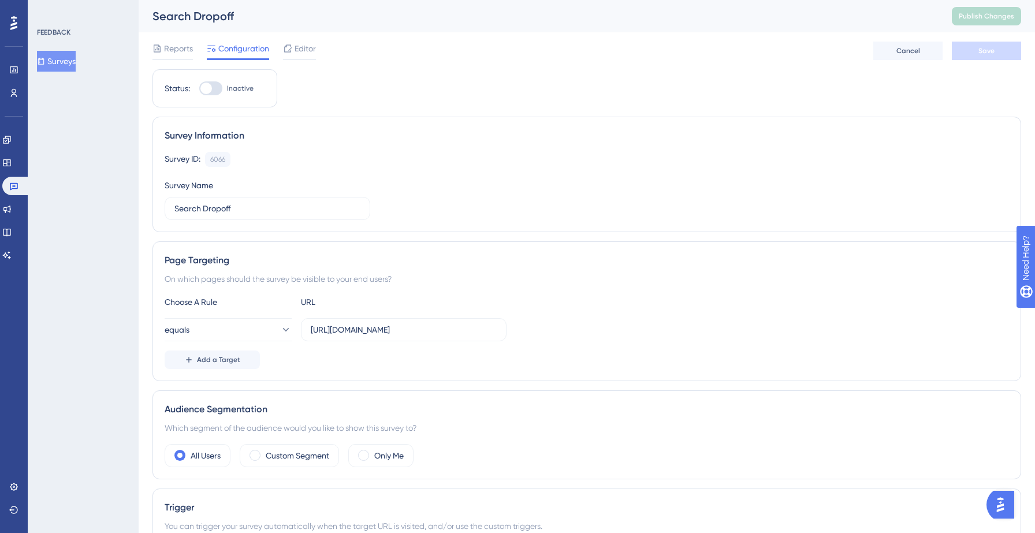
click at [59, 66] on button "Surveys" at bounding box center [56, 61] width 39 height 21
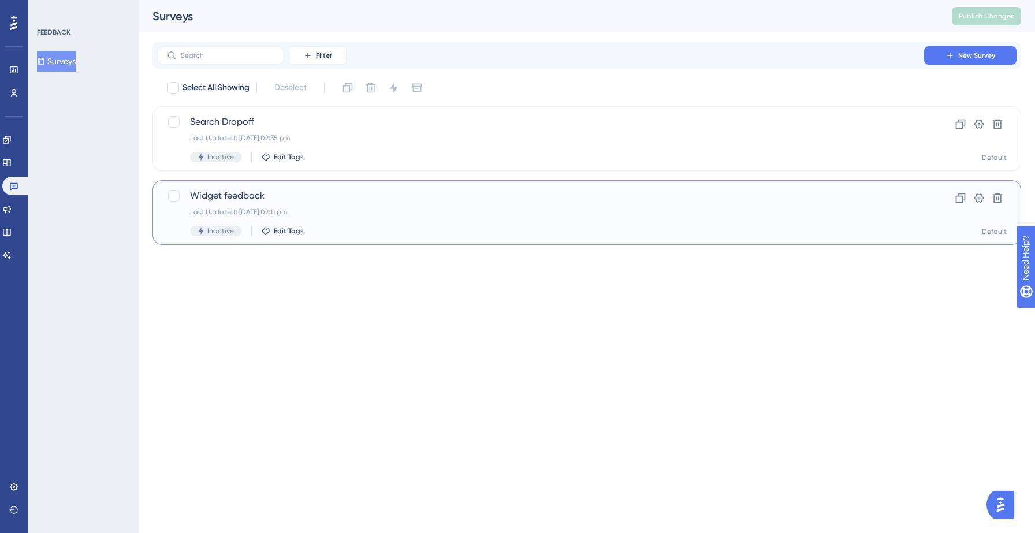
click at [230, 203] on div "Widget feedback Last Updated: 17 Jul 2025 02:11 pm Inactive Edit Tags" at bounding box center [540, 212] width 701 height 47
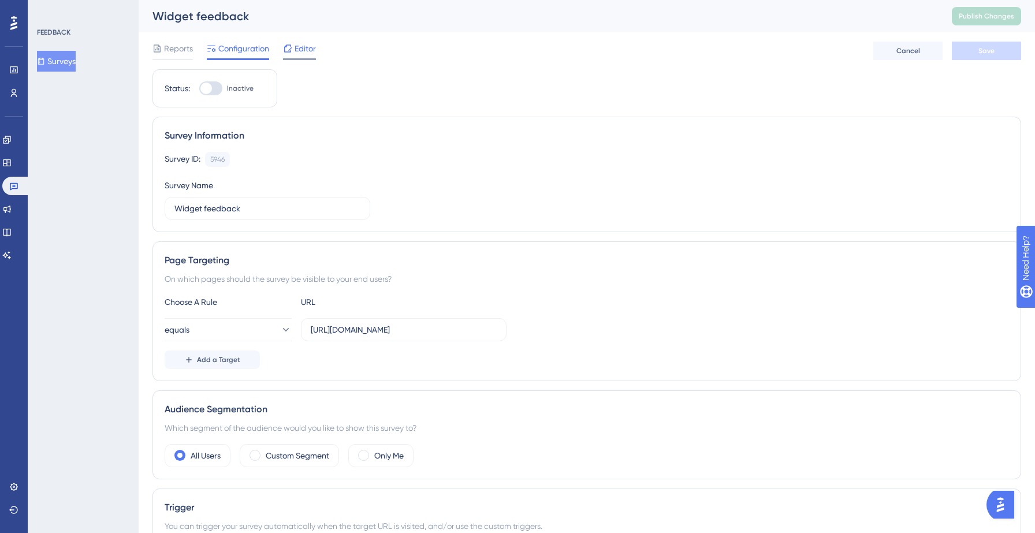
click at [302, 44] on span "Editor" at bounding box center [305, 49] width 21 height 14
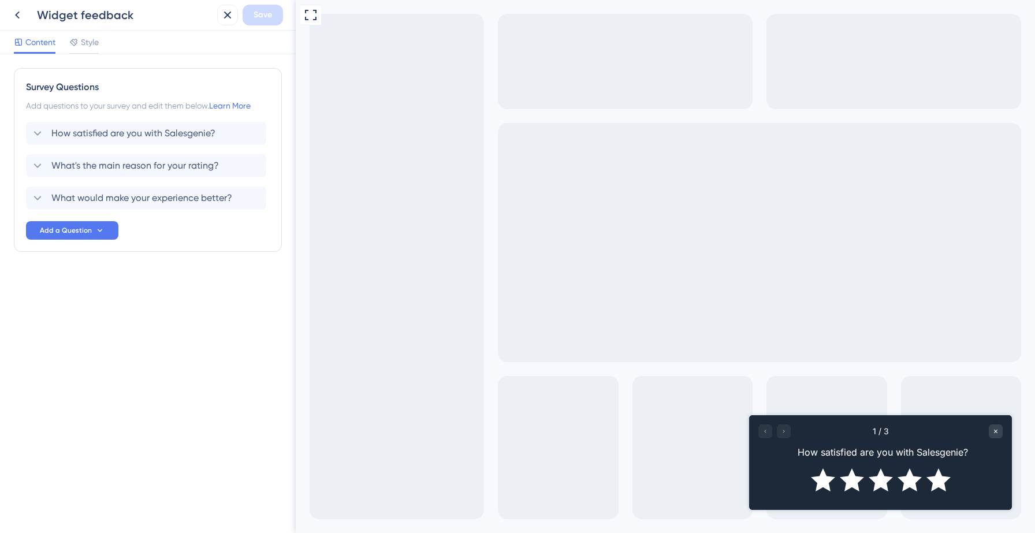
click at [937, 482] on icon "Rate 5 star" at bounding box center [939, 480] width 24 height 23
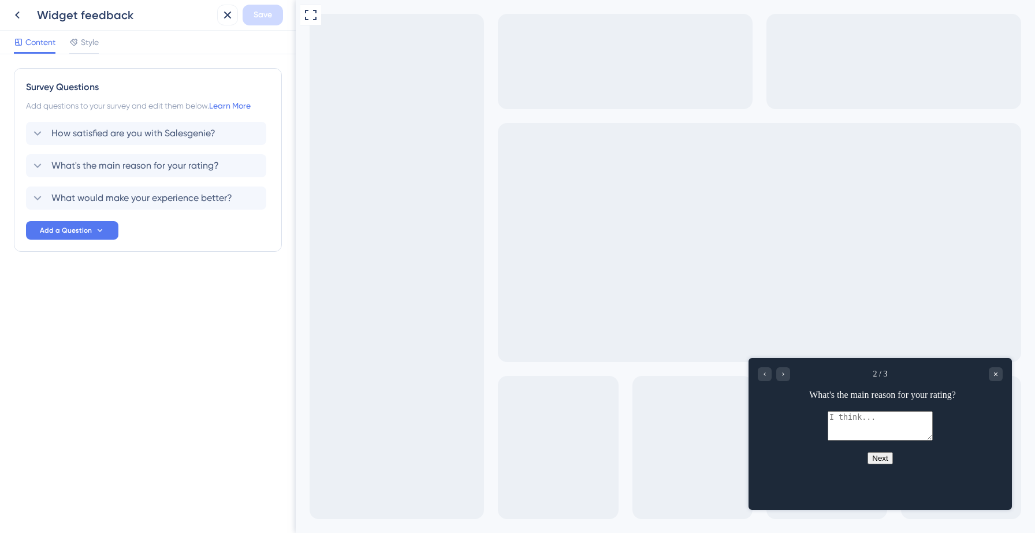
click at [876, 464] on button "Next" at bounding box center [880, 458] width 25 height 12
click at [769, 375] on div "Go to Question 2" at bounding box center [765, 374] width 14 height 14
click at [769, 375] on div "Go to Question 1" at bounding box center [765, 374] width 14 height 14
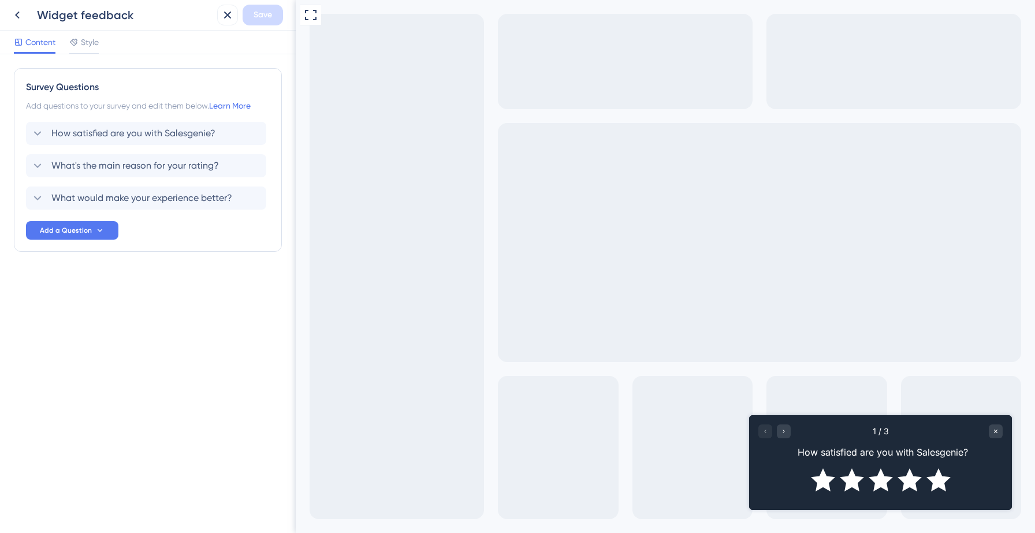
click at [945, 478] on icon "Rate 5 star" at bounding box center [939, 480] width 24 height 23
click at [939, 484] on icon "Rate 5 star" at bounding box center [939, 480] width 24 height 23
click at [785, 432] on icon "Go to Question 2" at bounding box center [783, 431] width 7 height 7
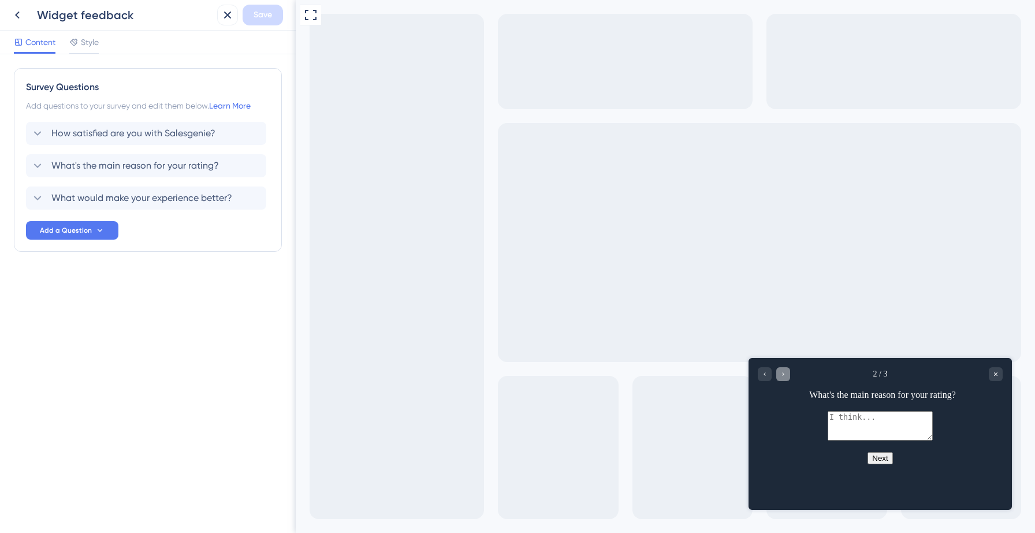
click at [787, 379] on div "Go to Question 3" at bounding box center [783, 374] width 14 height 14
click at [767, 377] on icon "Go to Question 2" at bounding box center [764, 374] width 7 height 7
click at [767, 377] on icon "Go to Question 1" at bounding box center [764, 374] width 7 height 7
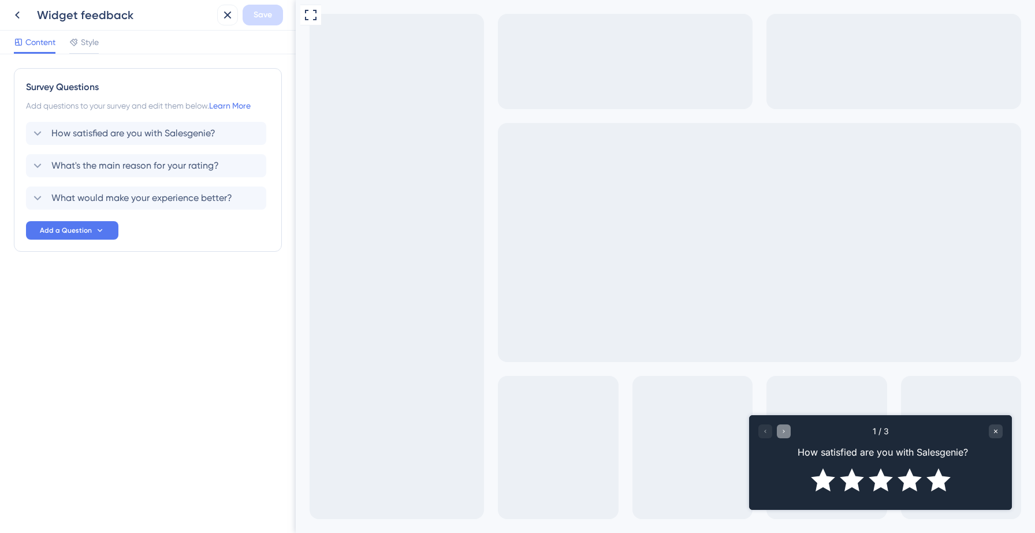
click at [789, 434] on div "Go to Question 2" at bounding box center [784, 432] width 14 height 14
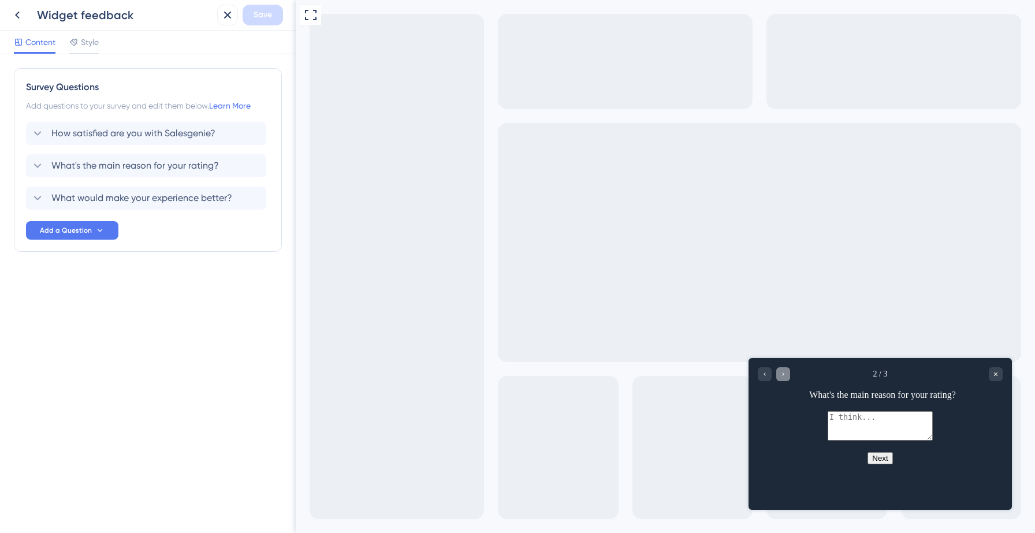
click at [786, 377] on icon "Go to Question 3" at bounding box center [783, 374] width 7 height 7
click at [766, 378] on div "Go to Question 2" at bounding box center [765, 374] width 14 height 14
click at [766, 378] on div "Go to Question 1" at bounding box center [765, 374] width 14 height 14
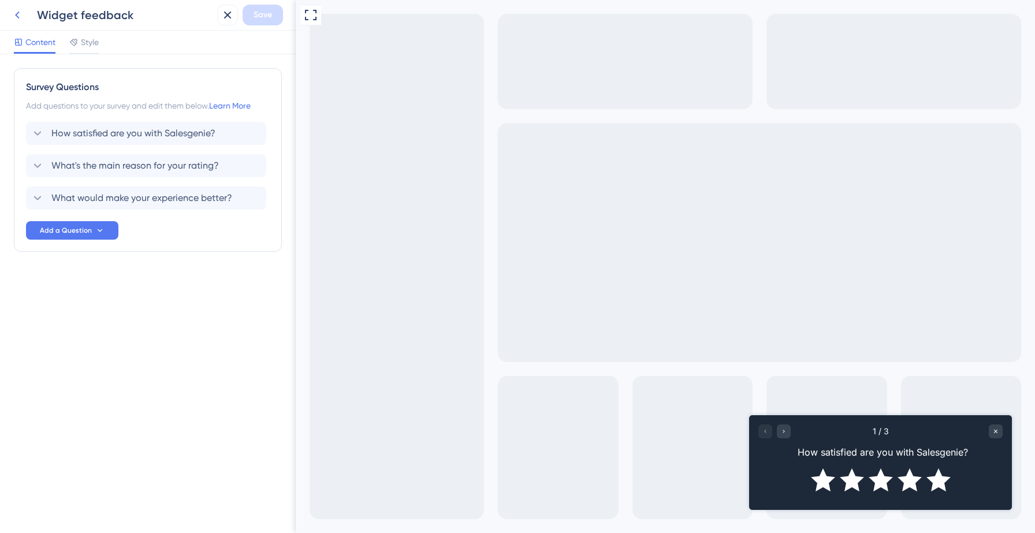
click at [17, 17] on icon at bounding box center [17, 15] width 14 height 14
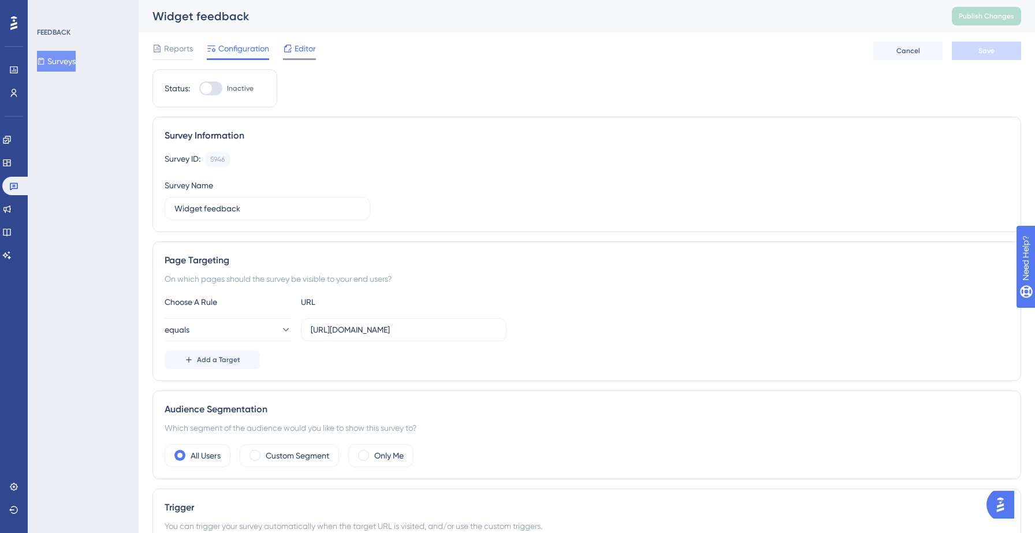
click at [308, 42] on span "Editor" at bounding box center [305, 49] width 21 height 14
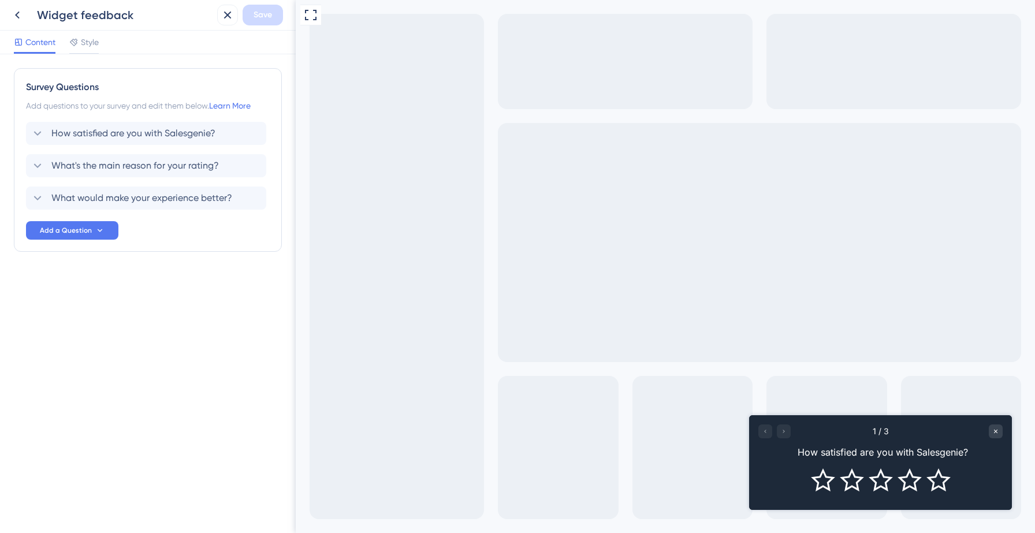
click at [785, 429] on div at bounding box center [775, 432] width 32 height 14
click at [787, 432] on div at bounding box center [775, 432] width 32 height 14
click at [783, 434] on div at bounding box center [775, 432] width 32 height 14
click at [789, 435] on div at bounding box center [775, 432] width 32 height 14
click at [945, 480] on icon "Rate 5 star" at bounding box center [939, 480] width 24 height 23
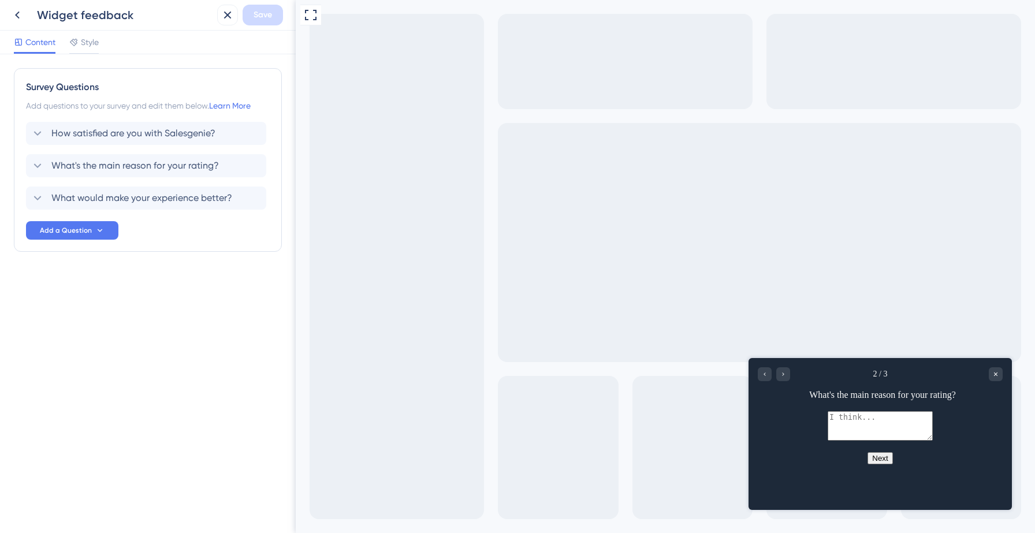
click at [877, 464] on button "Next" at bounding box center [880, 458] width 25 height 12
click at [39, 132] on icon at bounding box center [38, 134] width 14 height 14
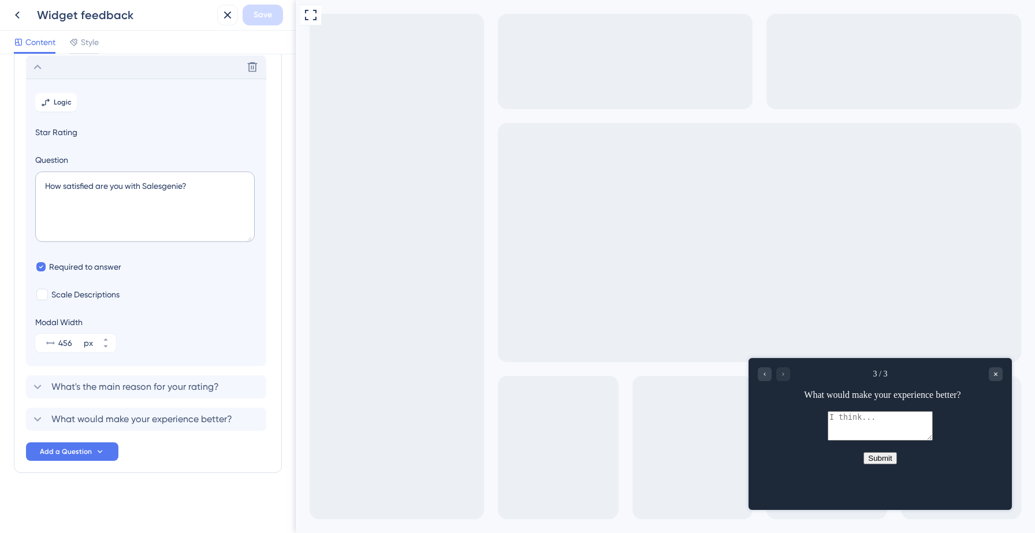
scroll to position [66, 0]
click at [39, 66] on icon at bounding box center [38, 67] width 8 height 5
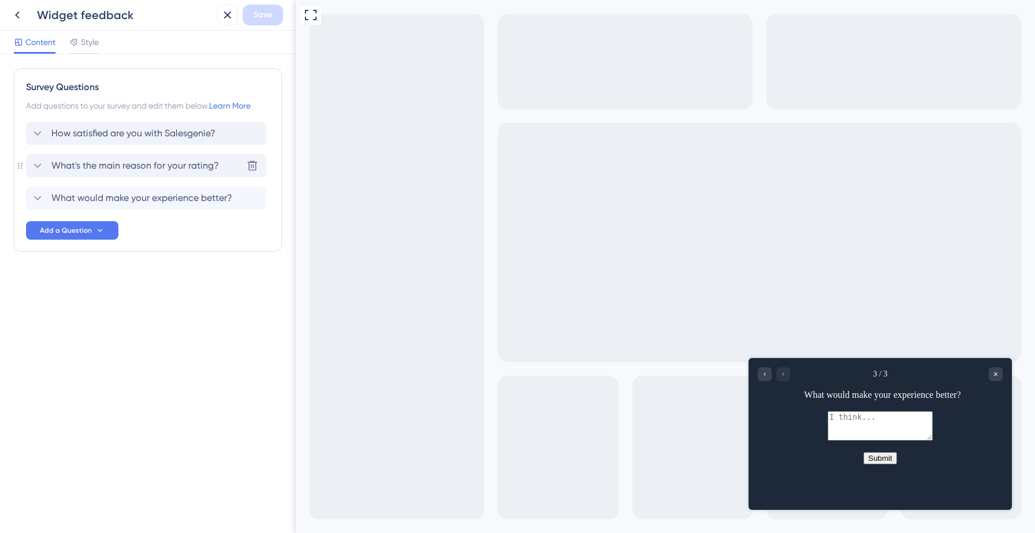
click at [40, 164] on icon at bounding box center [38, 166] width 14 height 14
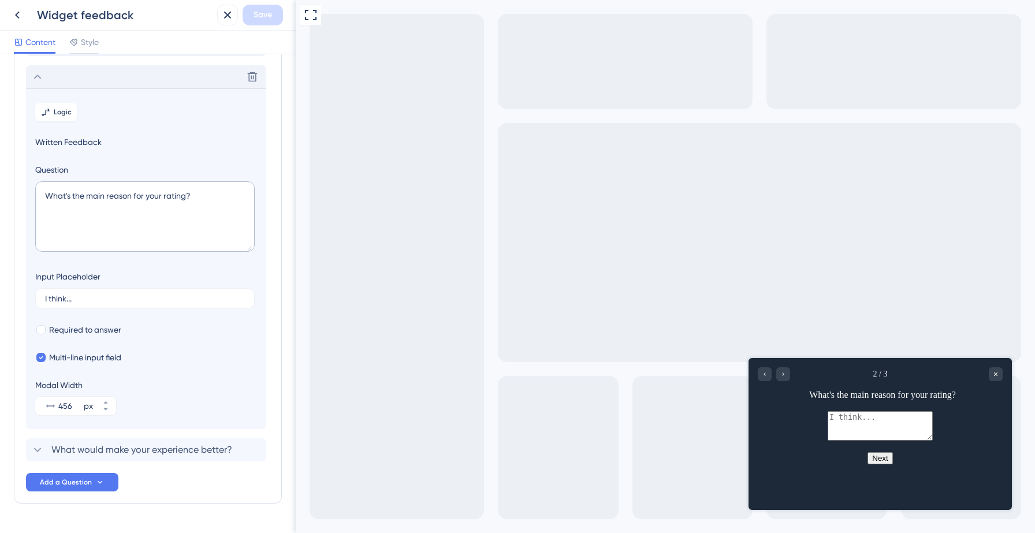
scroll to position [76, 0]
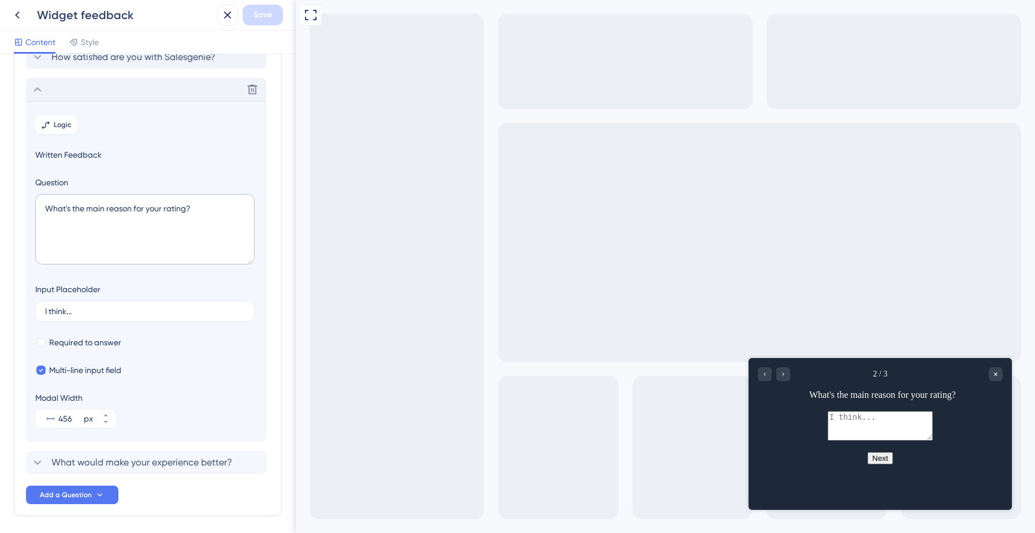
click at [37, 85] on icon at bounding box center [38, 90] width 14 height 14
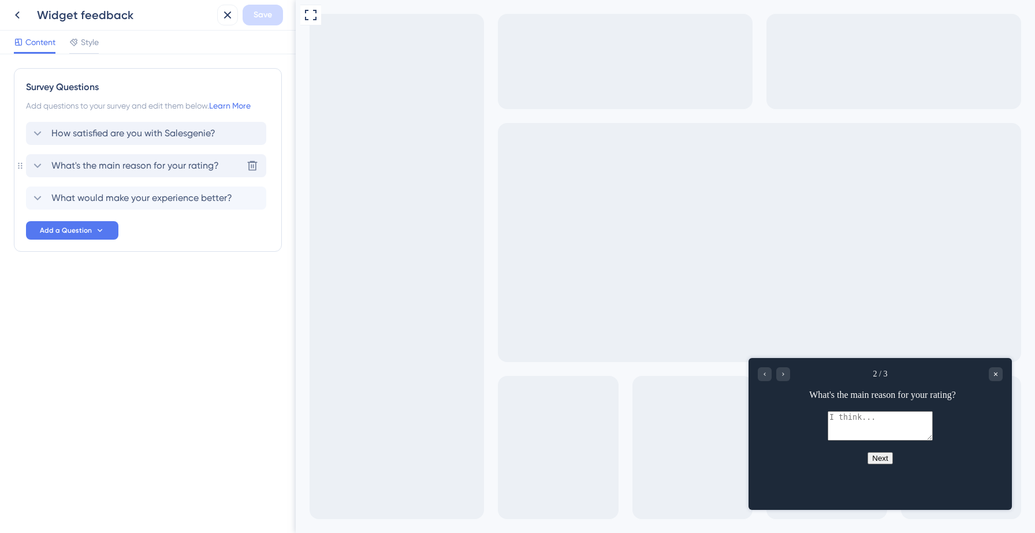
scroll to position [0, 0]
click at [36, 128] on icon at bounding box center [38, 134] width 14 height 14
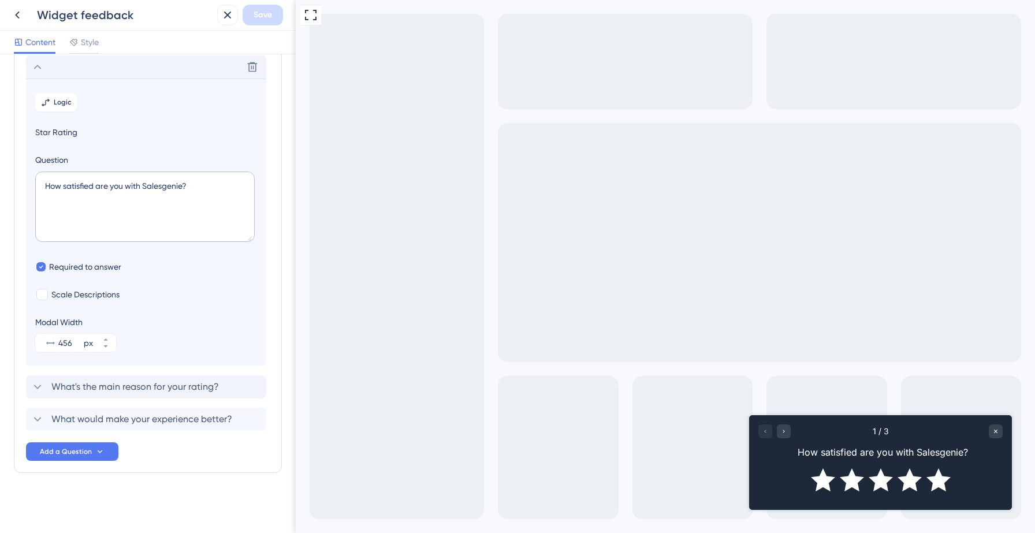
scroll to position [66, 0]
click at [54, 103] on span "Logic" at bounding box center [63, 102] width 18 height 9
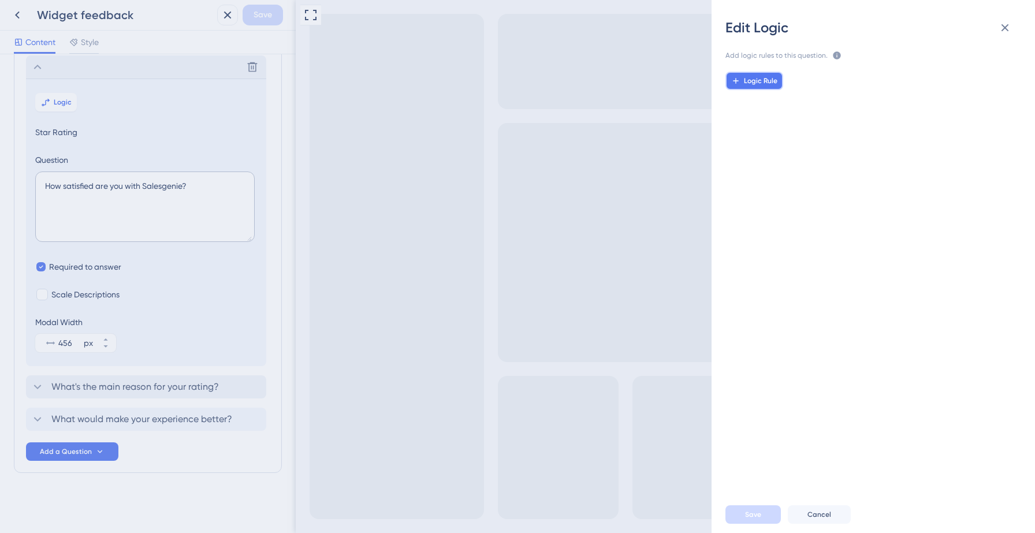
click at [749, 81] on span "Logic Rule" at bounding box center [761, 80] width 34 height 9
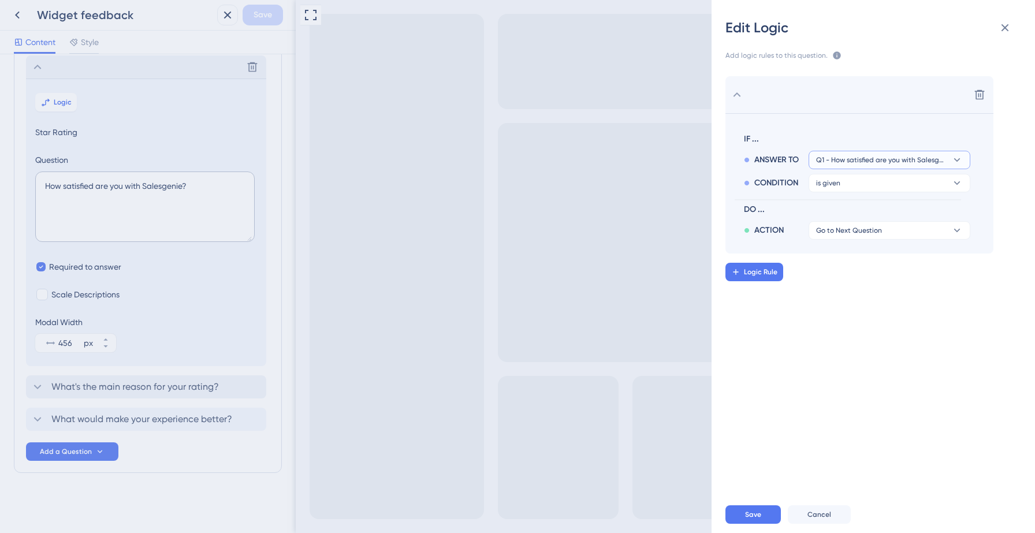
click at [872, 155] on span "Q1 - How satisfied are you with Salesgenie?" at bounding box center [881, 159] width 131 height 9
click at [821, 332] on div "Delete IF ... ANSWER TO Q1 - How satisfied are you with Salesgenie? Q1 - How sa…" at bounding box center [878, 274] width 342 height 425
click at [840, 182] on button "is given" at bounding box center [890, 183] width 162 height 18
click at [759, 404] on div "Delete IF ... ANSWER TO Q1 - How satisfied are you with Salesgenie? CONDITION i…" at bounding box center [878, 274] width 342 height 425
click at [821, 518] on span "Cancel" at bounding box center [820, 514] width 24 height 9
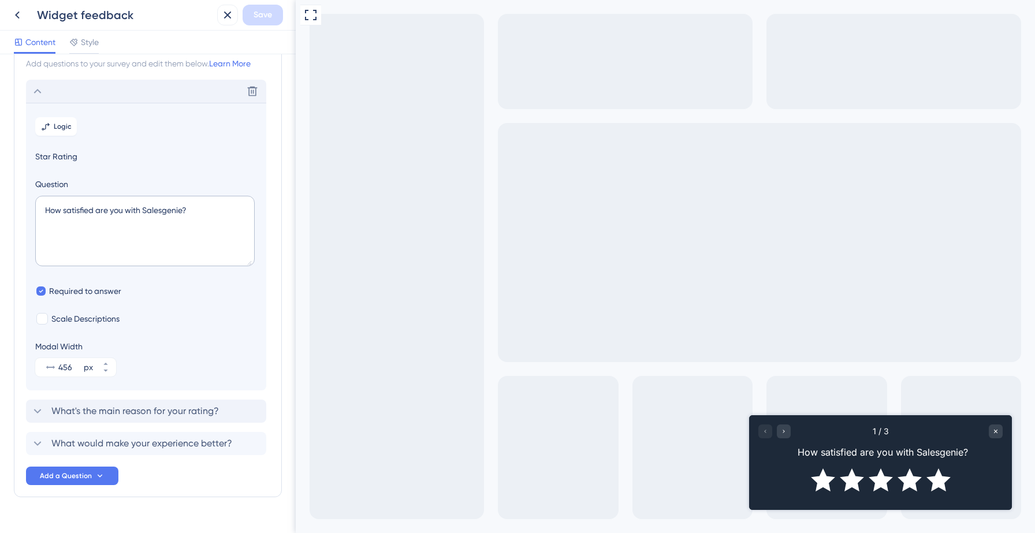
scroll to position [0, 0]
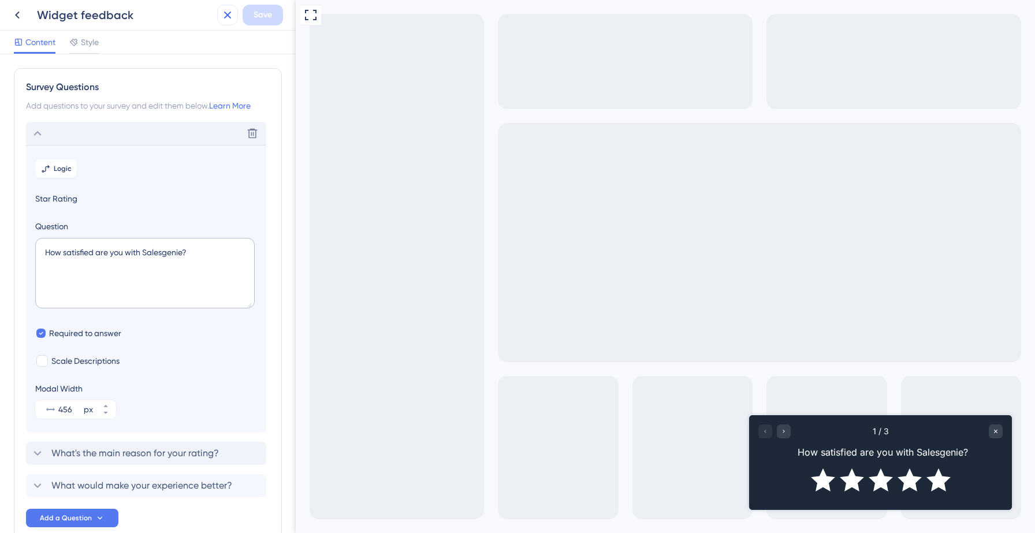
click at [229, 20] on icon at bounding box center [228, 15] width 14 height 14
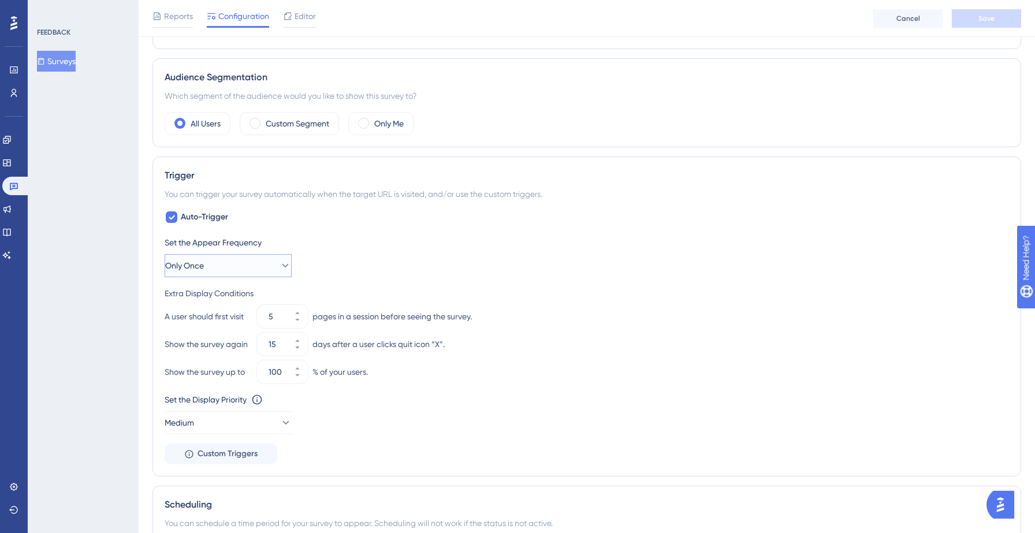
click at [214, 269] on button "Only Once" at bounding box center [228, 265] width 127 height 23
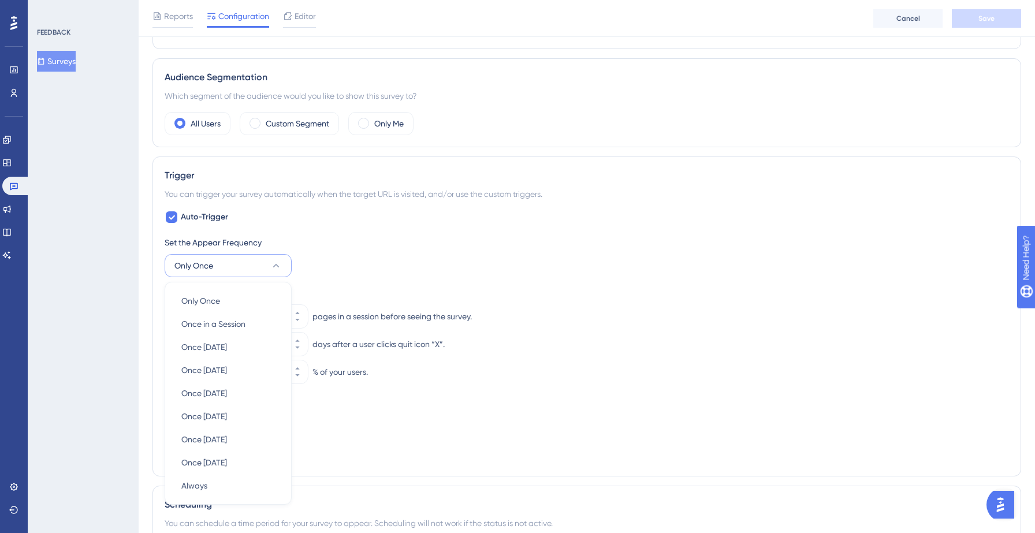
scroll to position [462, 0]
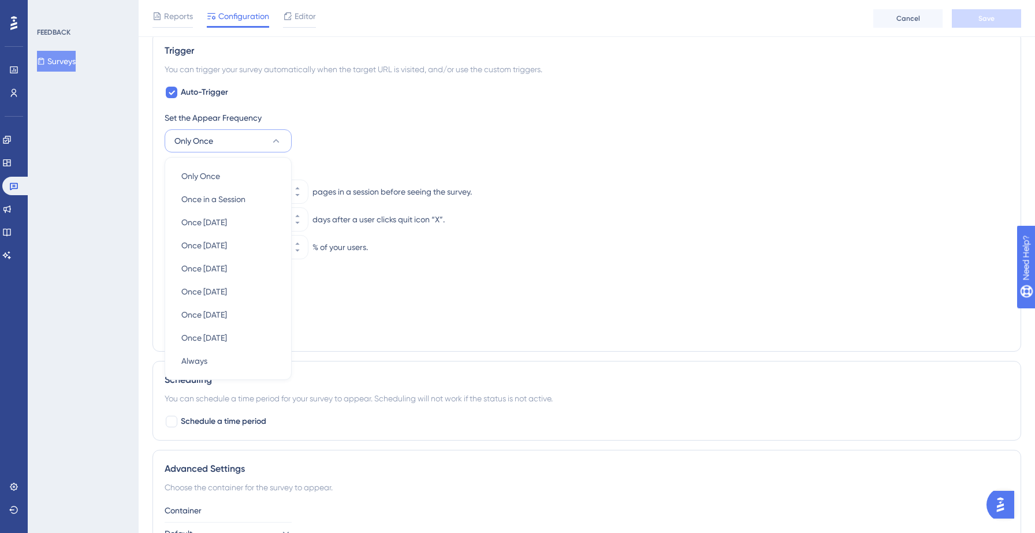
click at [369, 141] on div "Set the Appear Frequency Only Once Only Once Only Once Once in a Session Once i…" at bounding box center [587, 132] width 845 height 42
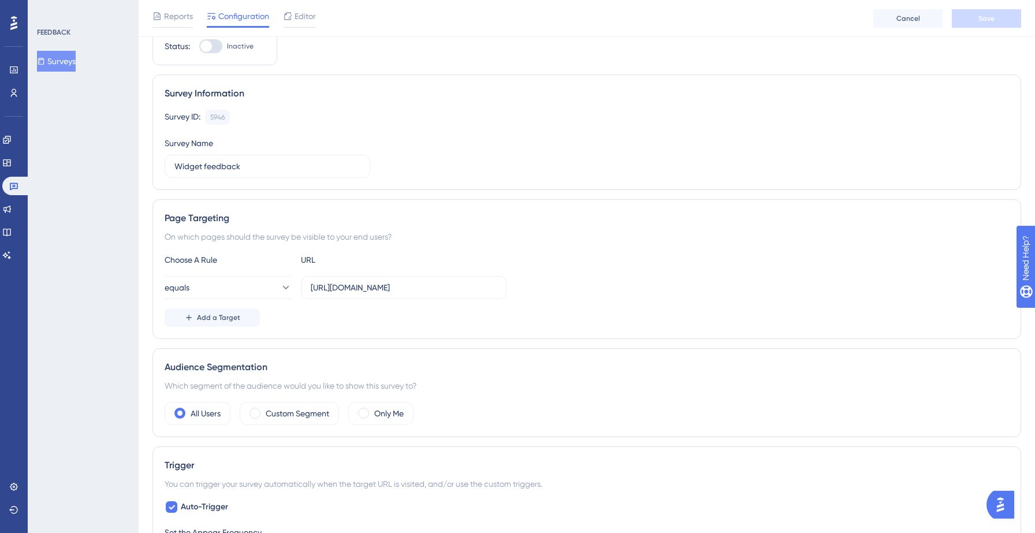
scroll to position [26, 0]
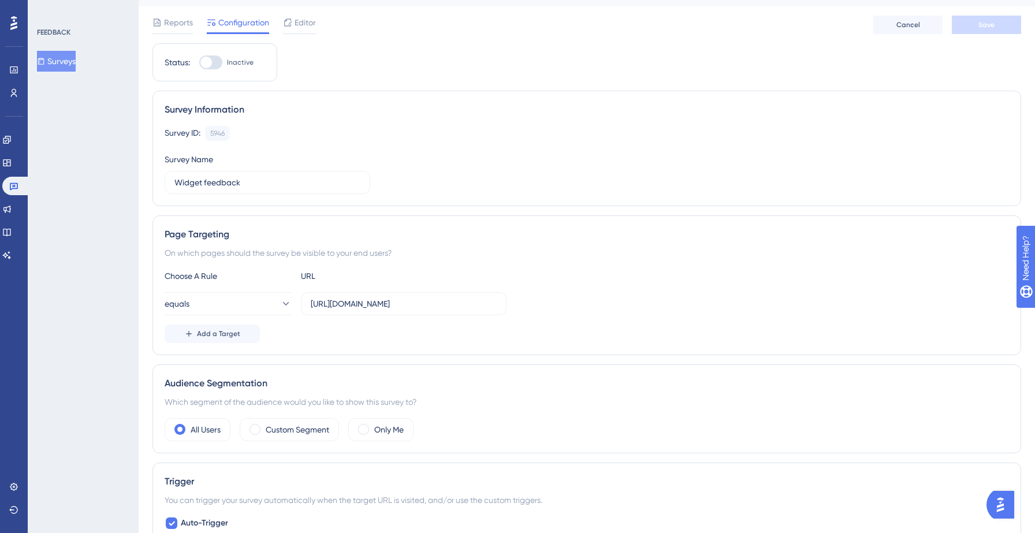
click at [508, 180] on div "Survey ID: 5946 Copy Survey Name Widget feedback" at bounding box center [587, 160] width 845 height 68
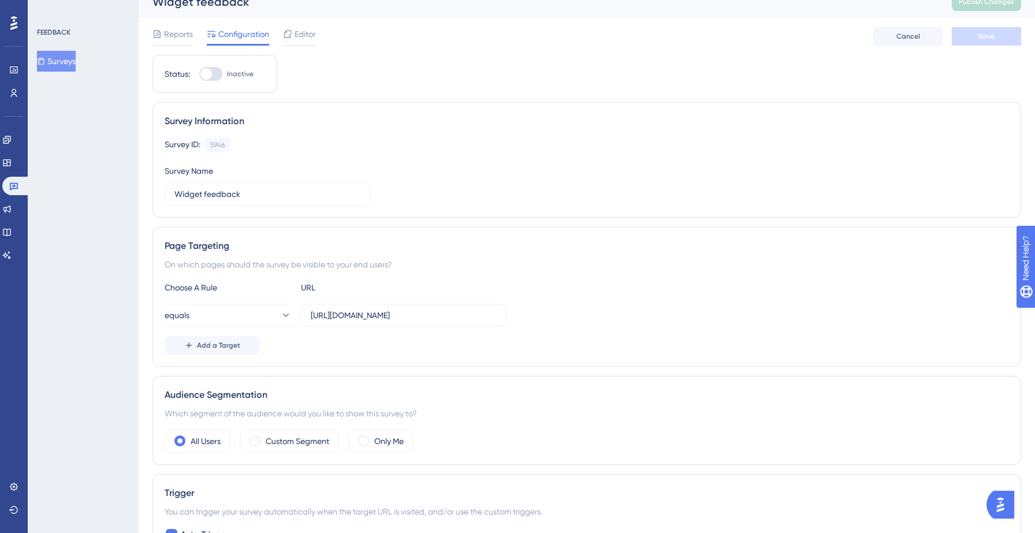
scroll to position [0, 0]
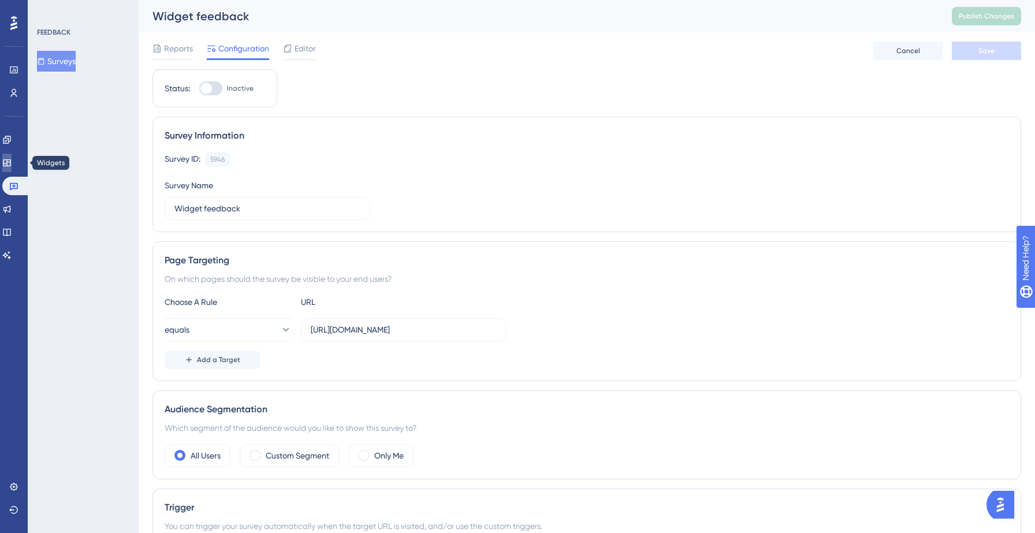
click at [10, 162] on icon at bounding box center [7, 162] width 8 height 7
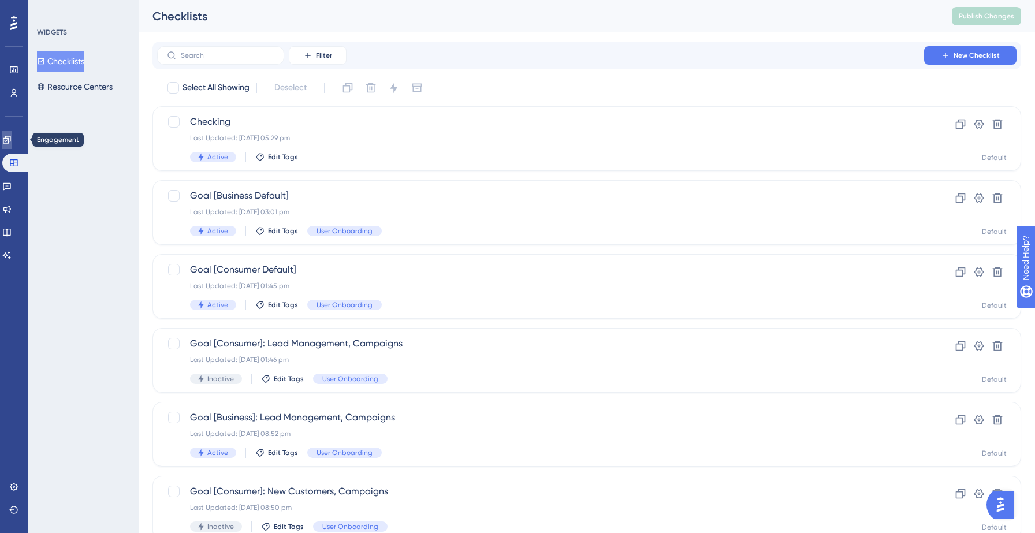
click at [12, 138] on icon at bounding box center [6, 139] width 9 height 9
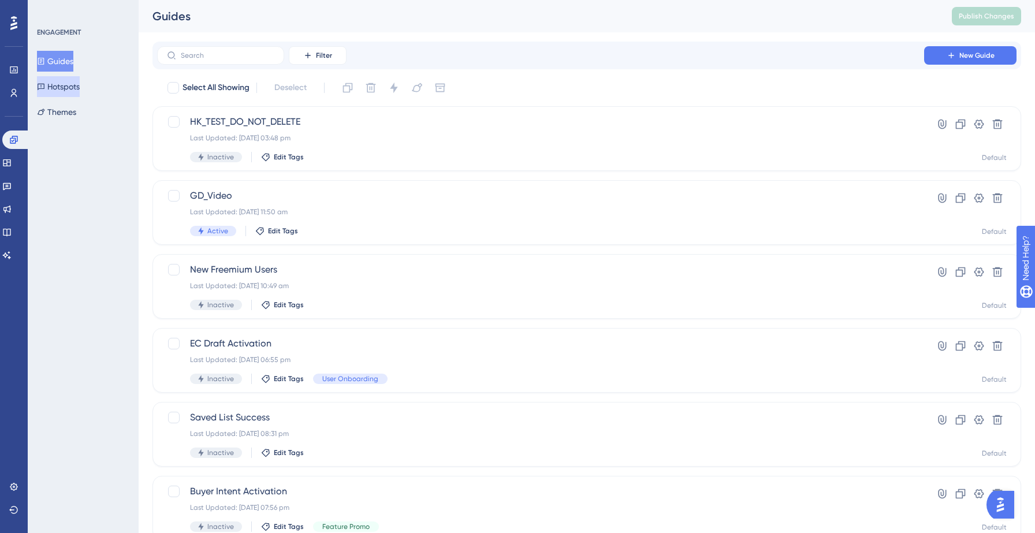
click at [61, 84] on button "Hotspots" at bounding box center [58, 86] width 43 height 21
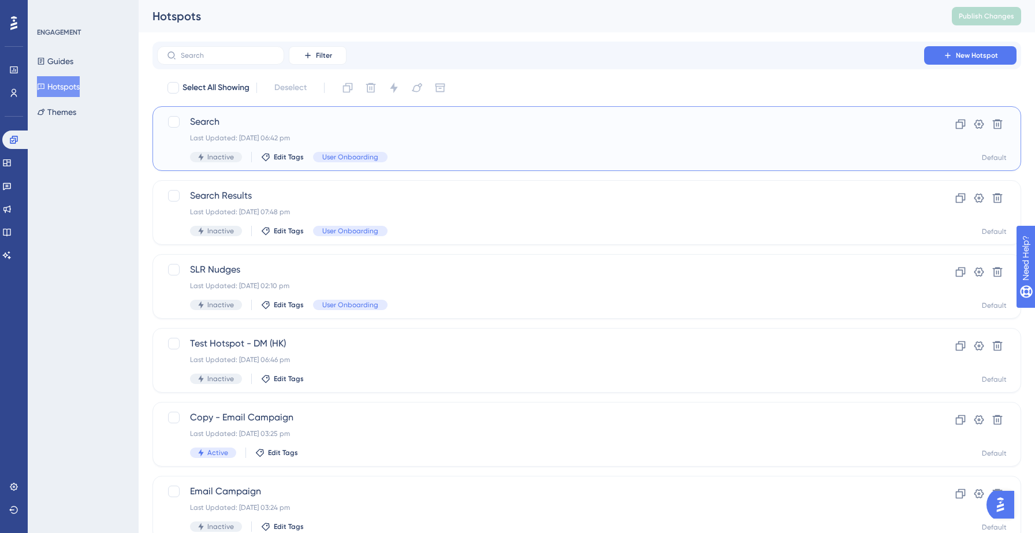
click at [325, 127] on span "Search" at bounding box center [540, 122] width 701 height 14
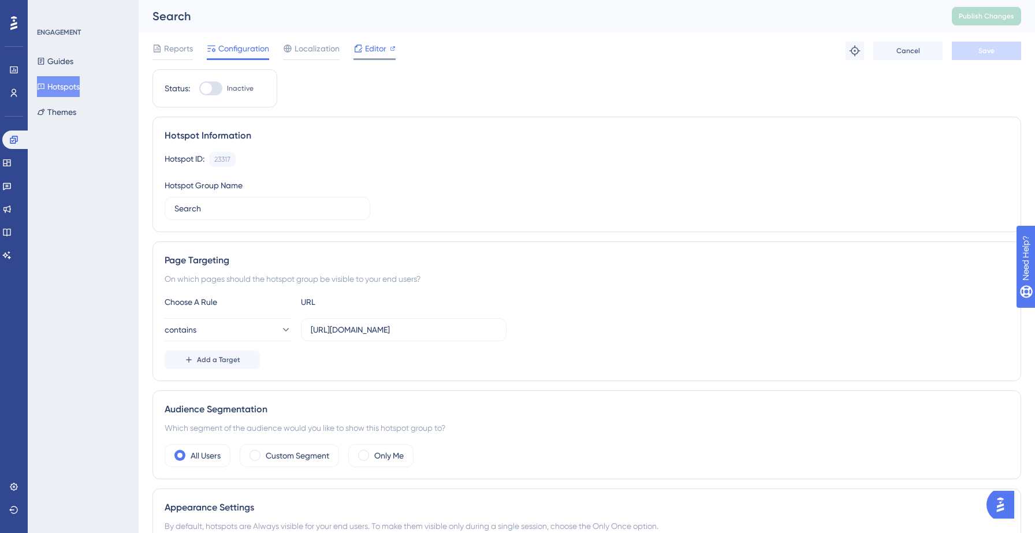
click at [368, 47] on span "Editor" at bounding box center [375, 49] width 21 height 14
click at [58, 113] on button "Themes" at bounding box center [56, 112] width 39 height 21
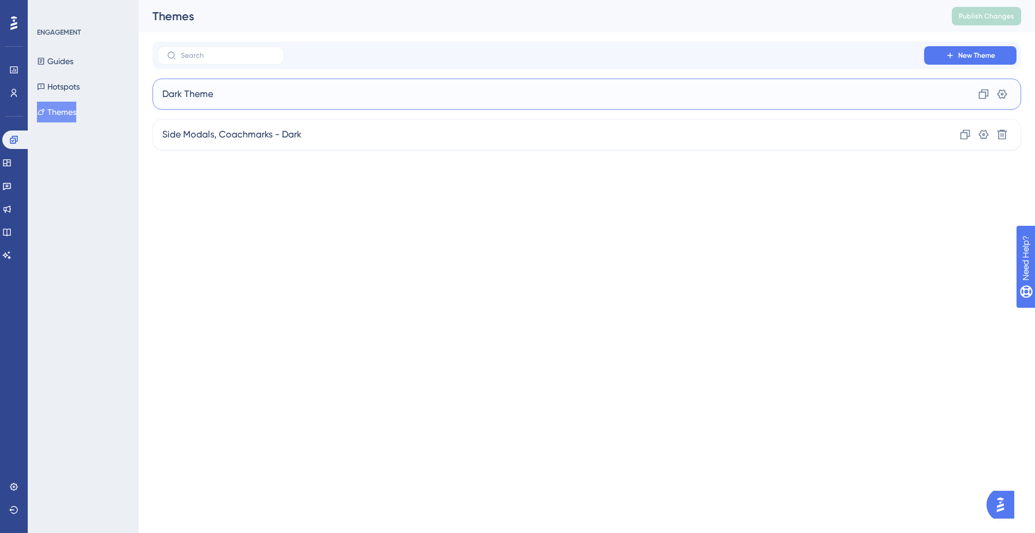
click at [229, 99] on div "Dark Theme Clone Settings" at bounding box center [587, 94] width 869 height 31
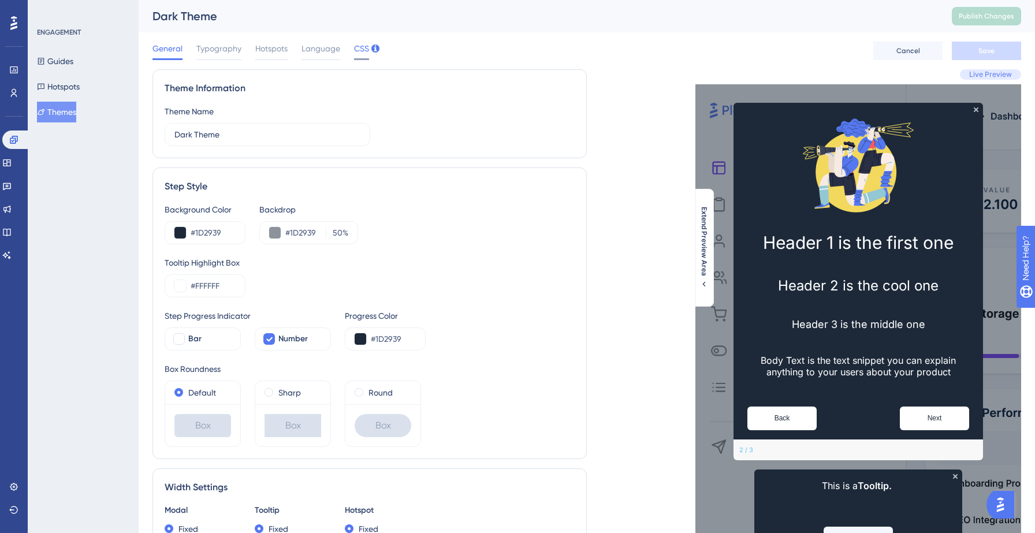
click at [357, 58] on div at bounding box center [361, 59] width 15 height 2
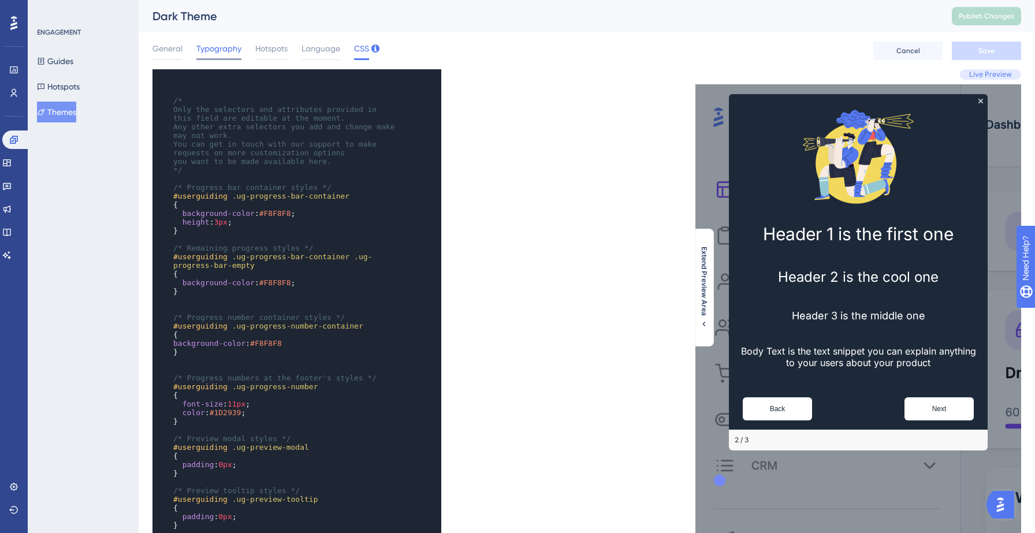
click at [214, 46] on span "Typography" at bounding box center [218, 49] width 45 height 14
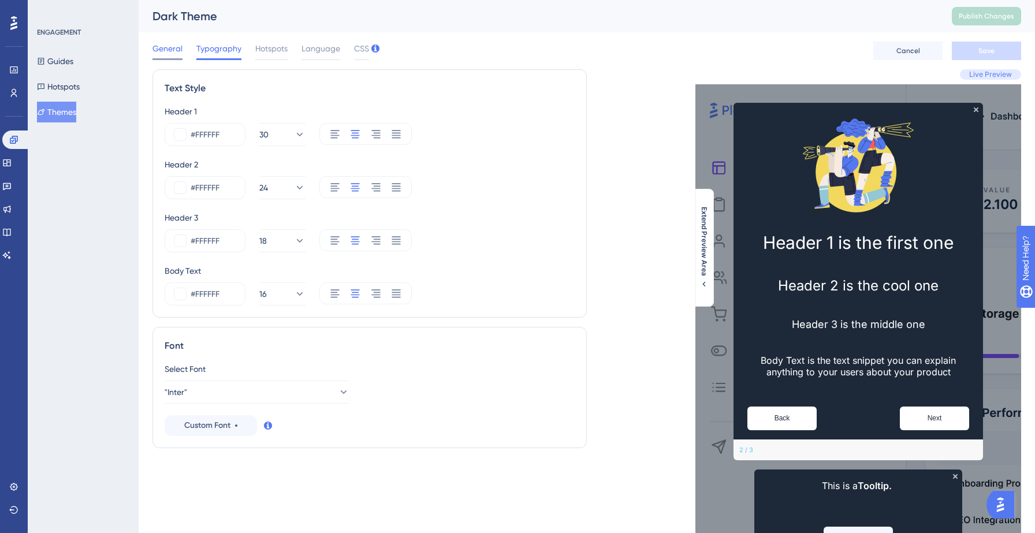
click at [171, 51] on span "General" at bounding box center [168, 49] width 30 height 14
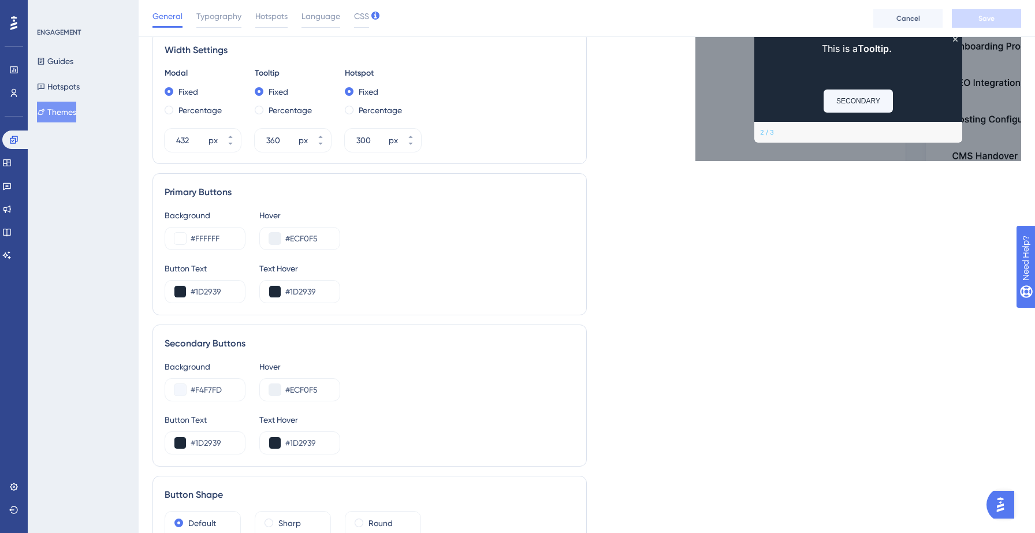
scroll to position [545, 0]
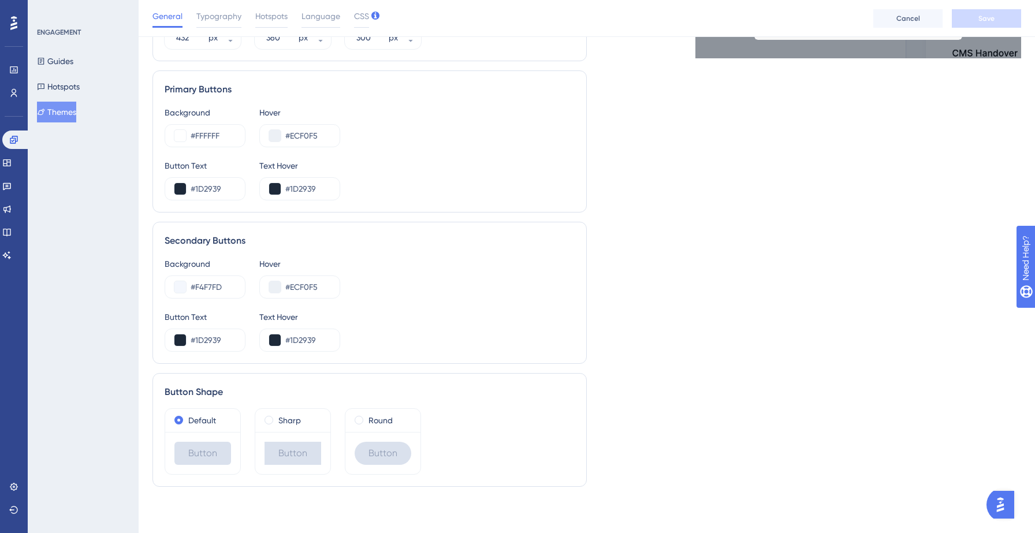
click at [534, 396] on div "Button Shape" at bounding box center [370, 392] width 410 height 14
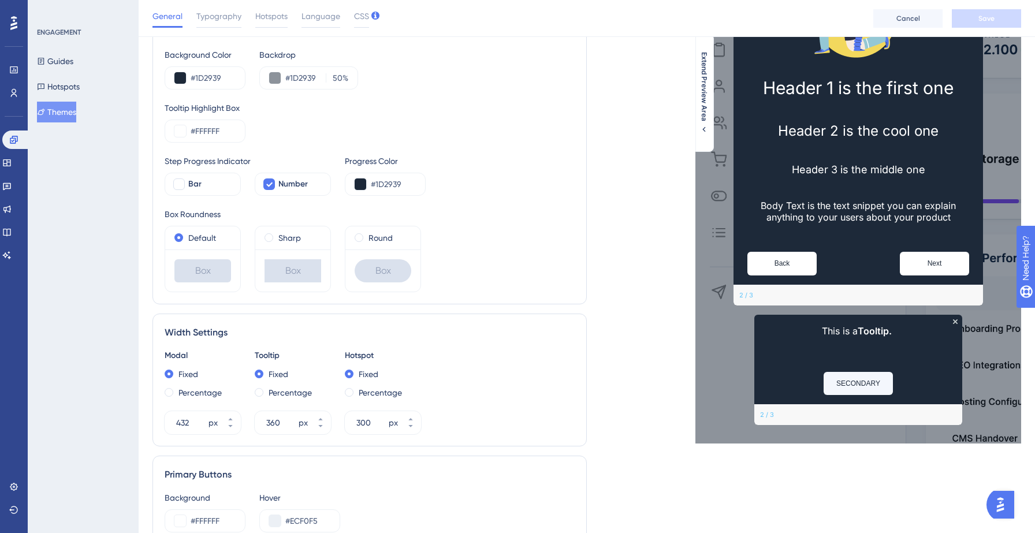
scroll to position [0, 0]
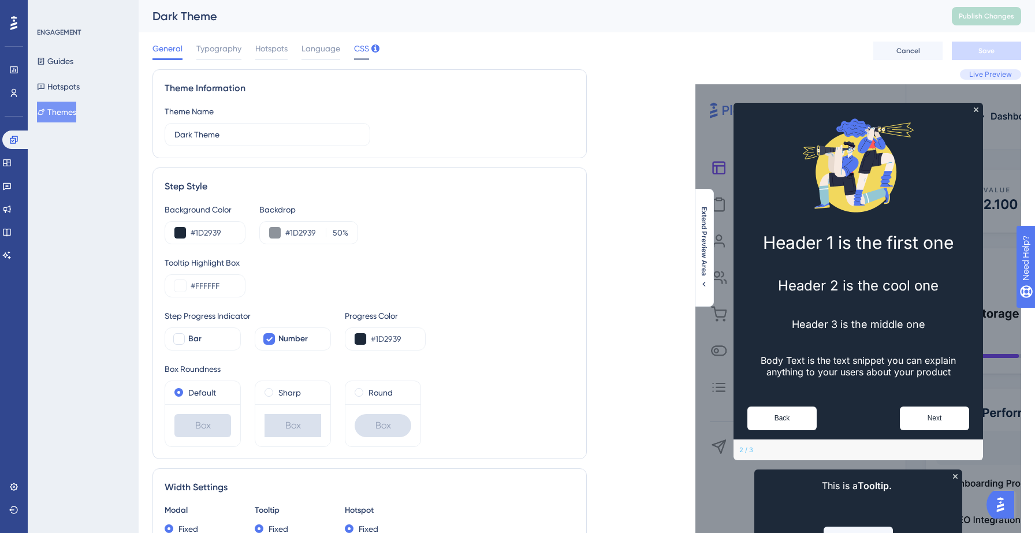
click at [355, 52] on span "CSS" at bounding box center [361, 49] width 15 height 14
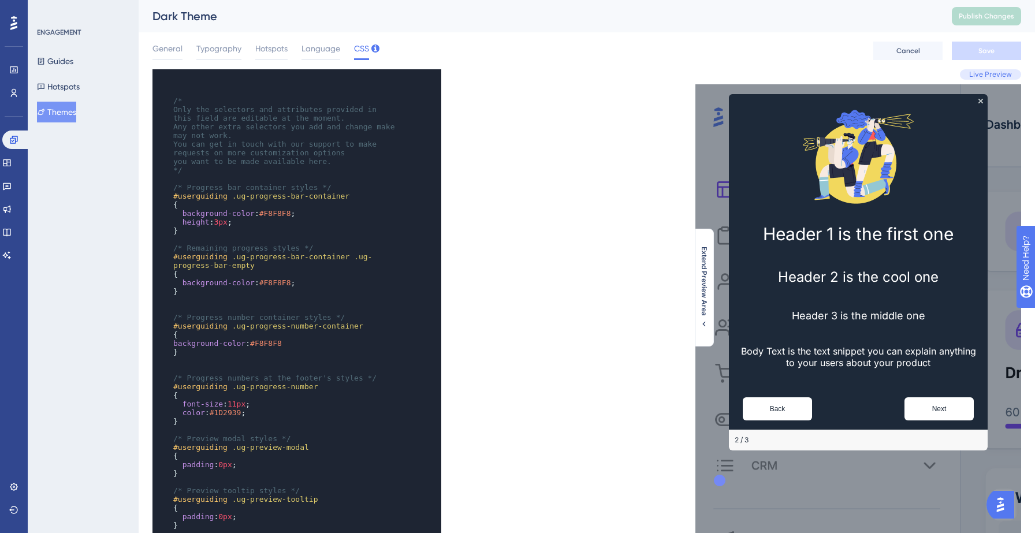
click at [548, 173] on div "xxxxxxxxxx ​ ​ /* Only the selectors and attributes provided in this field are …" at bounding box center [370, 392] width 434 height 647
click at [166, 48] on span "General" at bounding box center [168, 49] width 30 height 14
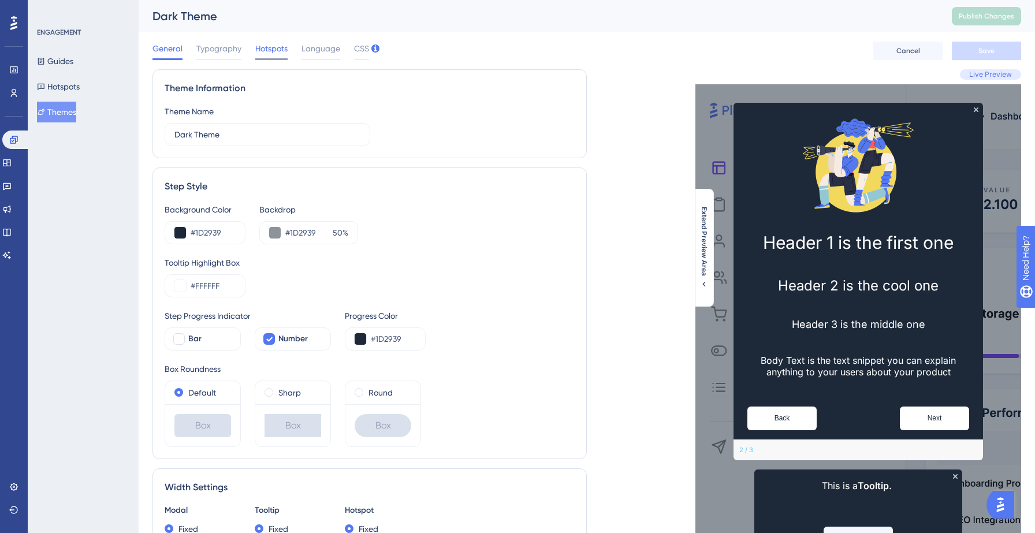
click at [271, 55] on div "Hotspots" at bounding box center [271, 51] width 32 height 18
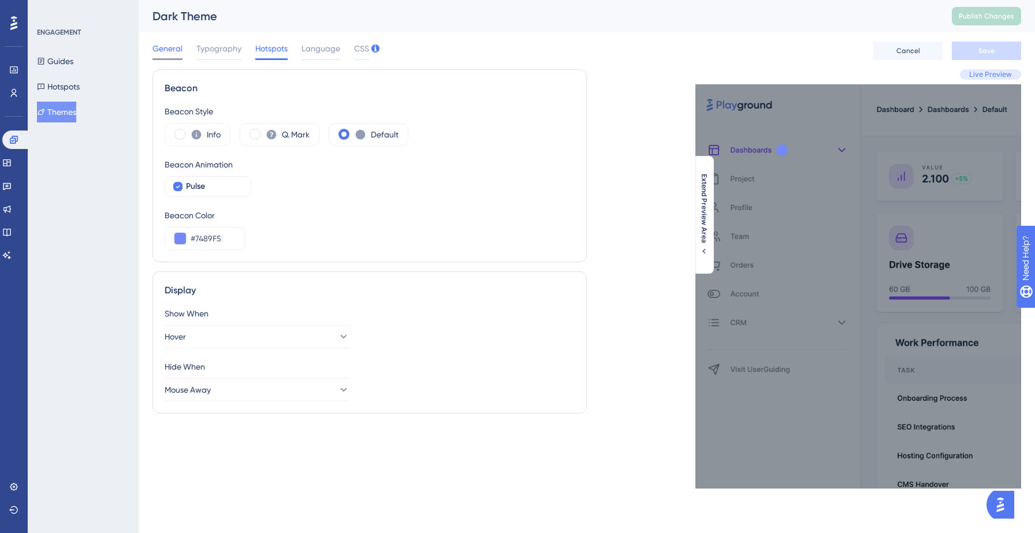
click at [171, 50] on span "General" at bounding box center [168, 49] width 30 height 14
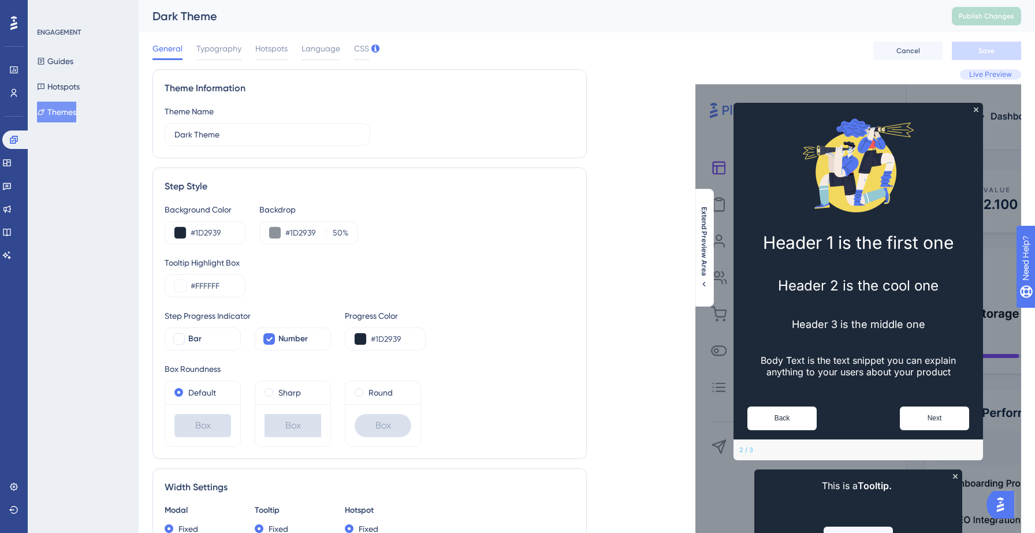
click at [557, 267] on div "Tooltip Highlight Box" at bounding box center [370, 263] width 410 height 14
click at [10, 159] on icon at bounding box center [7, 162] width 8 height 7
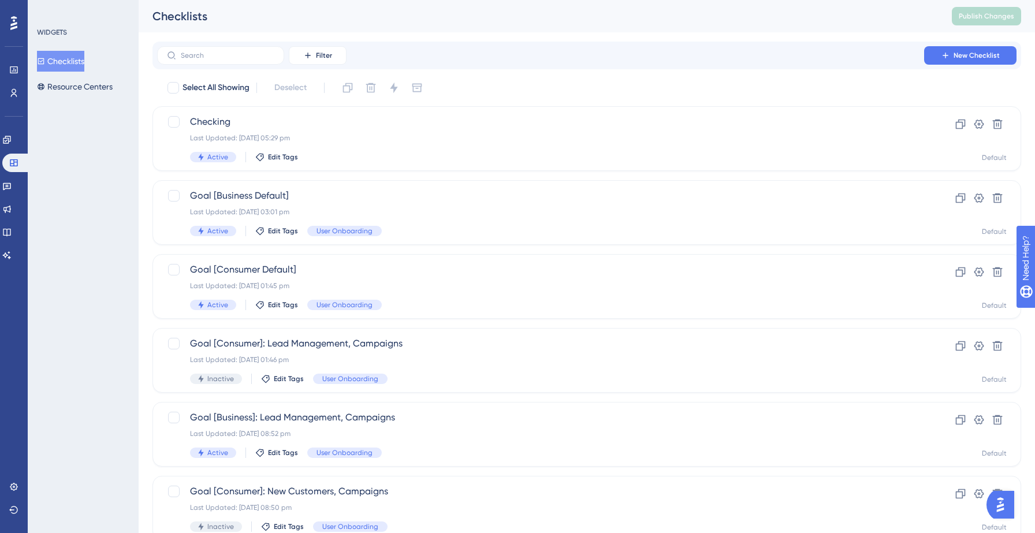
click at [75, 58] on button "Checklists" at bounding box center [60, 61] width 47 height 21
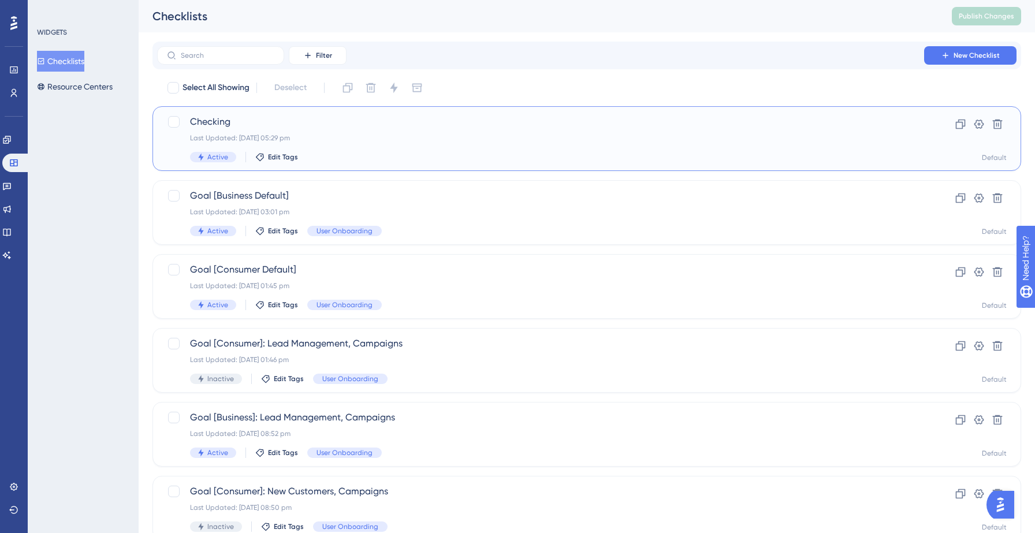
click at [434, 151] on div "Checking Last Updated: 09 Sept 2025 05:29 pm Active Edit Tags" at bounding box center [540, 138] width 701 height 47
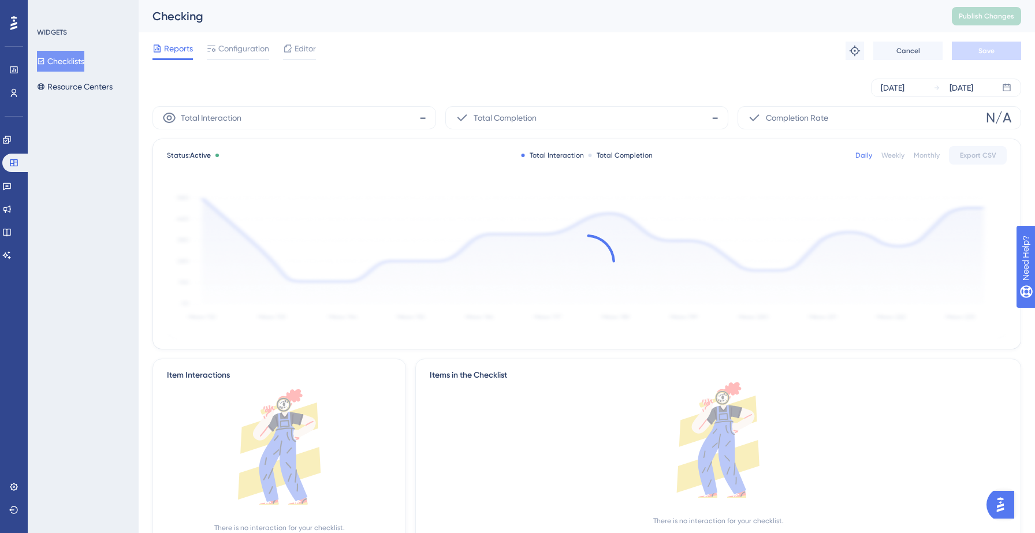
click at [248, 53] on span "Configuration" at bounding box center [243, 49] width 51 height 14
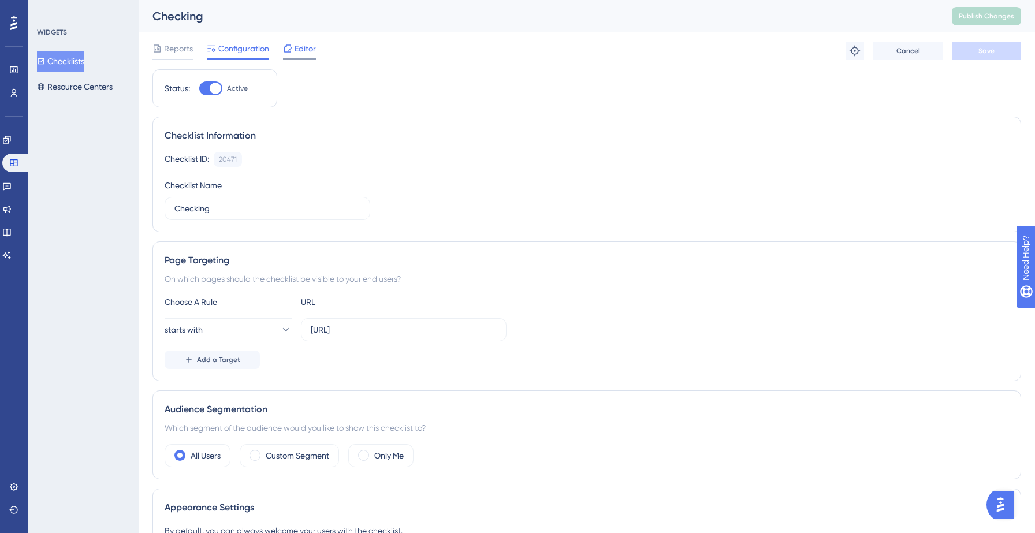
click at [299, 52] on span "Editor" at bounding box center [305, 49] width 21 height 14
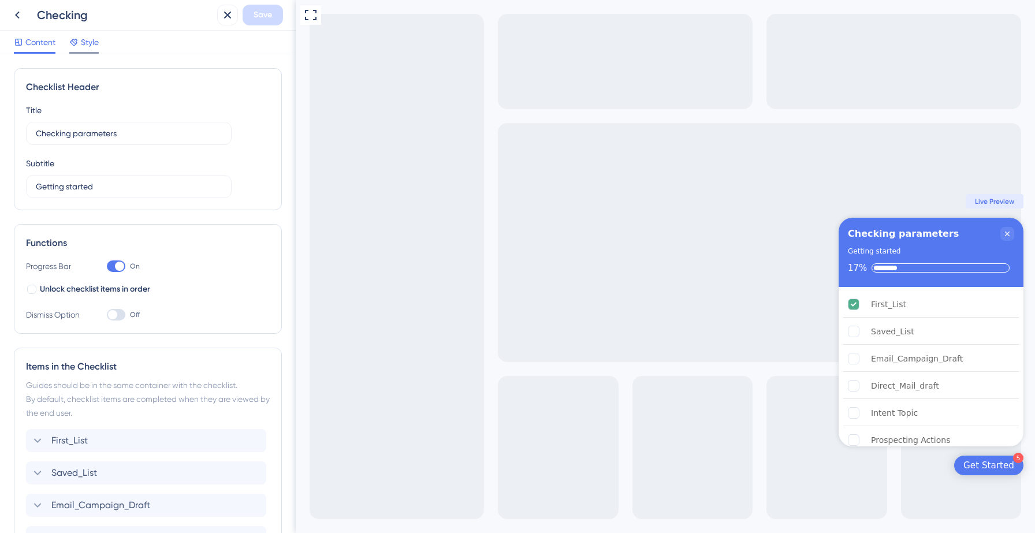
click at [82, 46] on span "Style" at bounding box center [90, 42] width 18 height 14
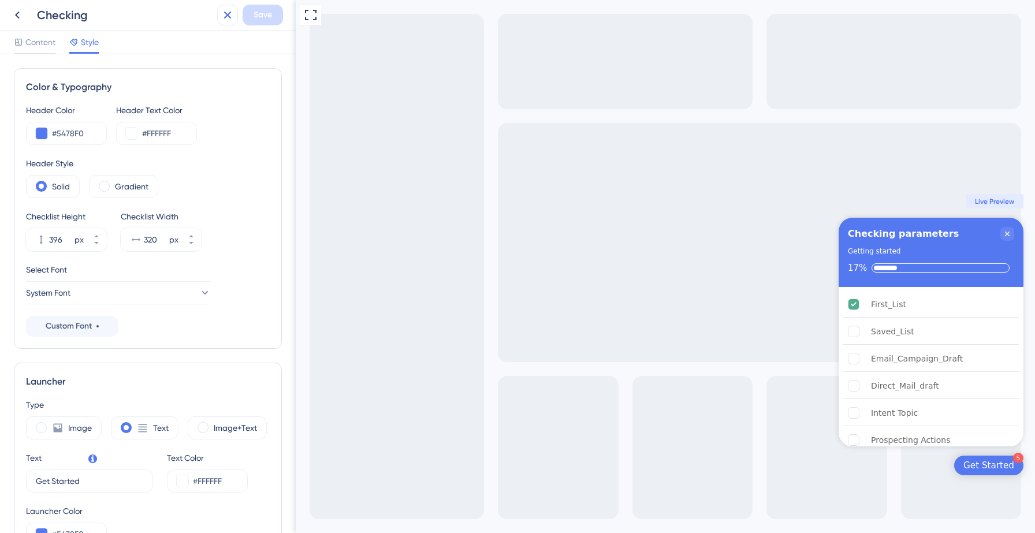
click at [228, 21] on icon at bounding box center [228, 15] width 14 height 14
